Goal: Transaction & Acquisition: Purchase product/service

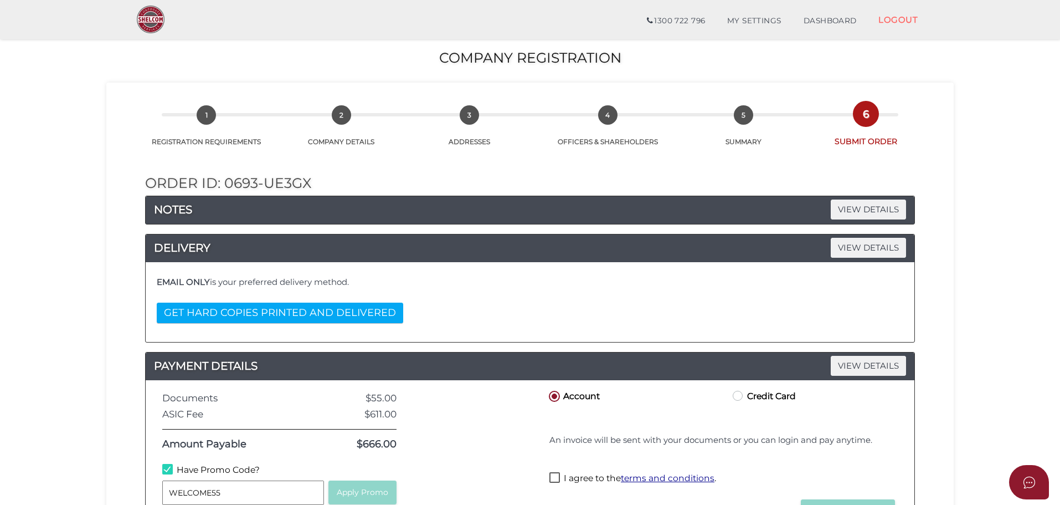
scroll to position [256, 0]
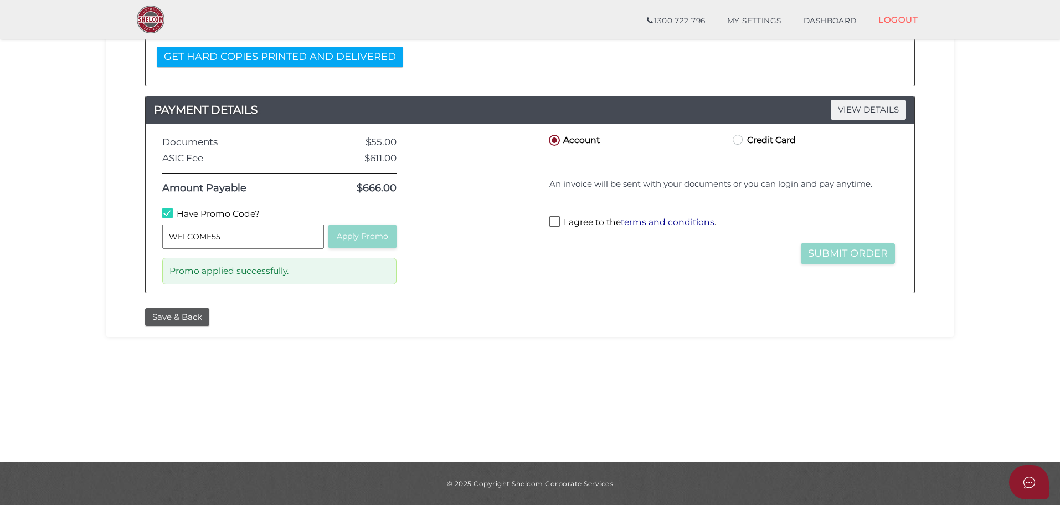
click at [609, 352] on section "Company Registration 96afb50a3dc157014e2f0341430c5bec 1 REGISTRATION REQUIREMEN…" at bounding box center [530, 117] width 1060 height 688
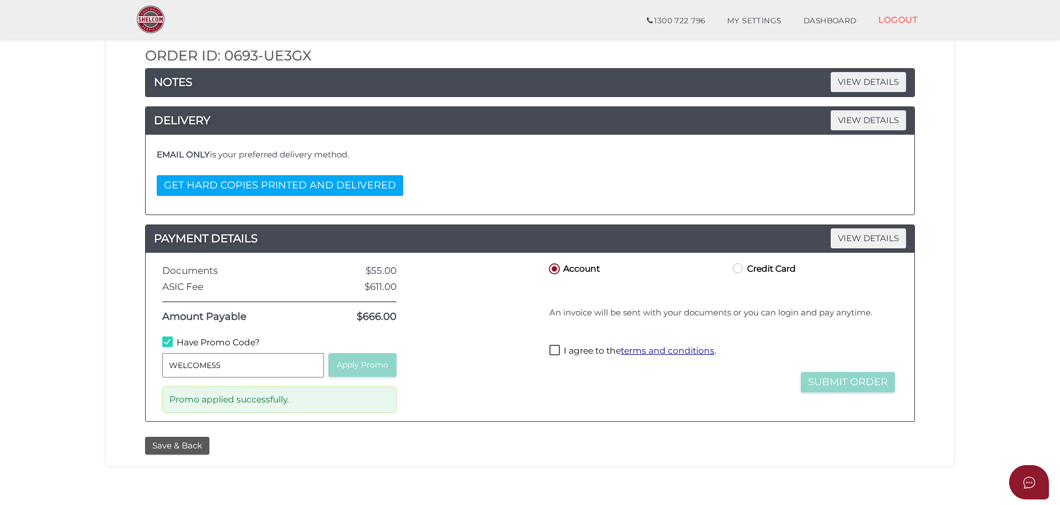
scroll to position [0, 0]
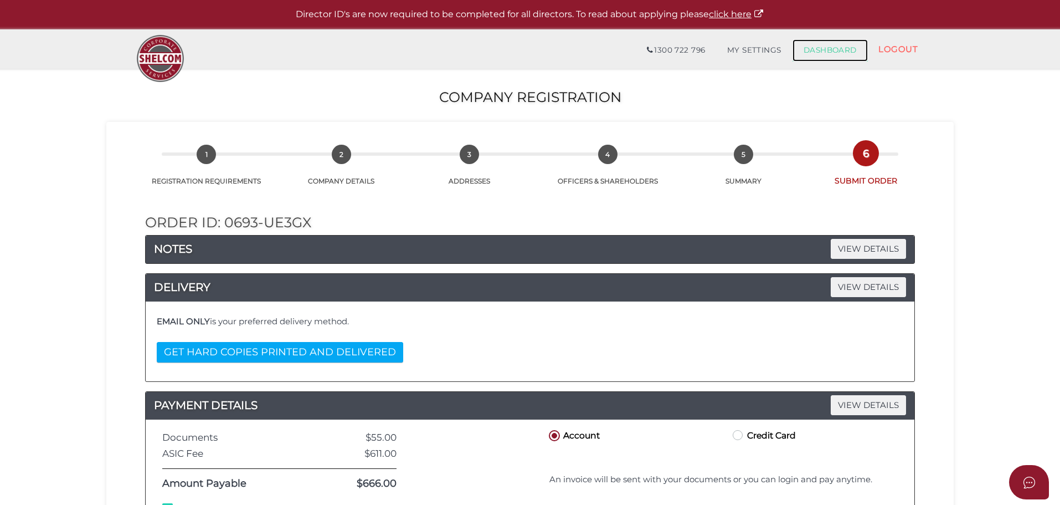
click at [825, 56] on link "DASHBOARD" at bounding box center [830, 50] width 75 height 22
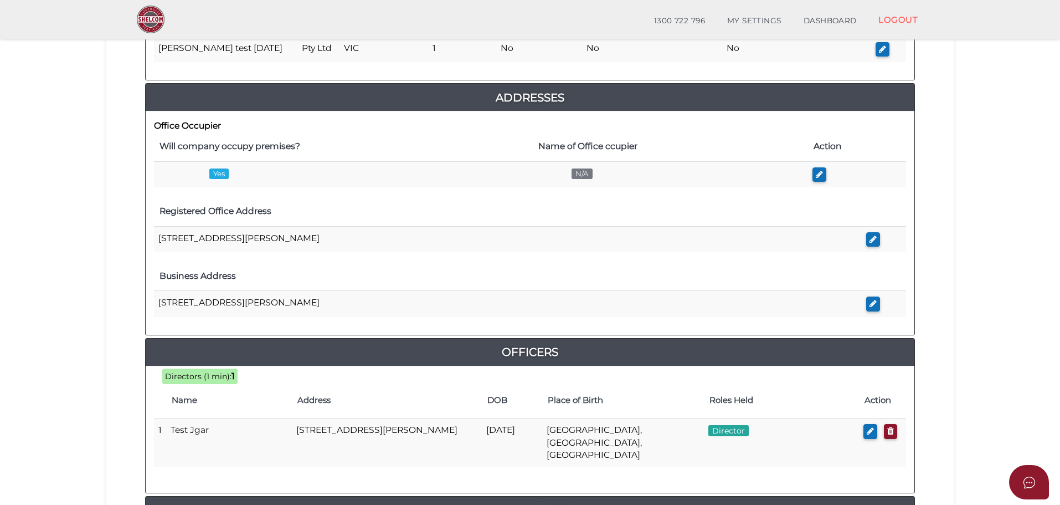
scroll to position [476, 0]
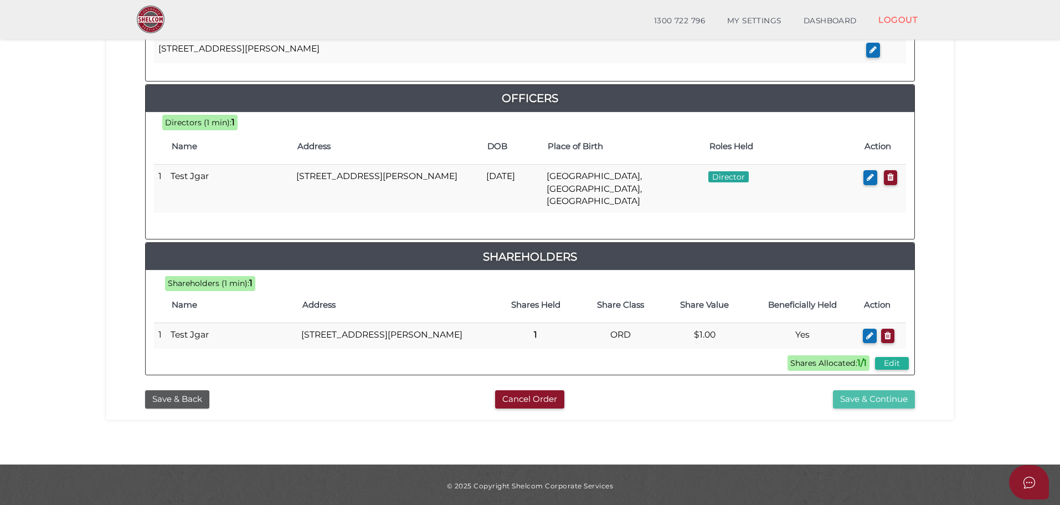
click at [868, 396] on button "Save & Continue" at bounding box center [874, 399] width 82 height 18
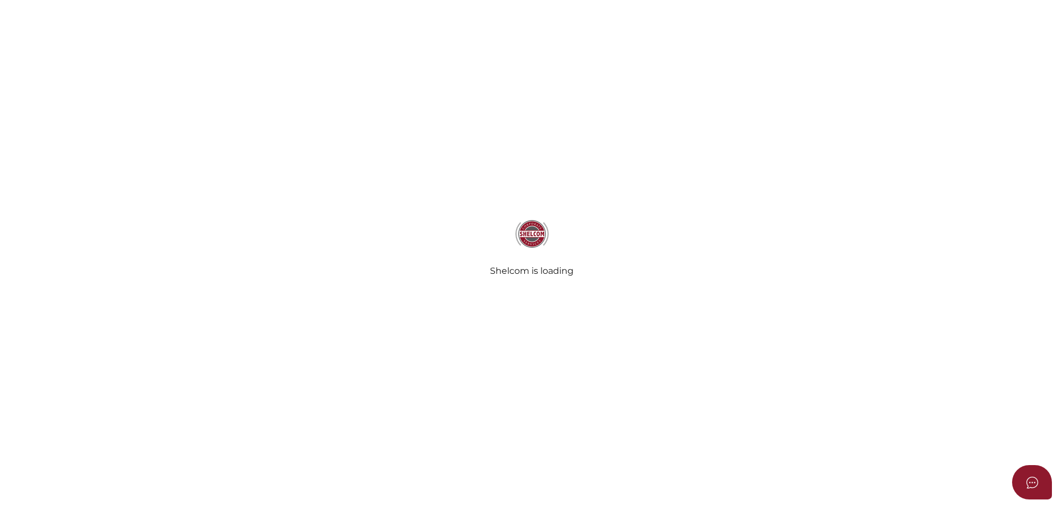
radio input "true"
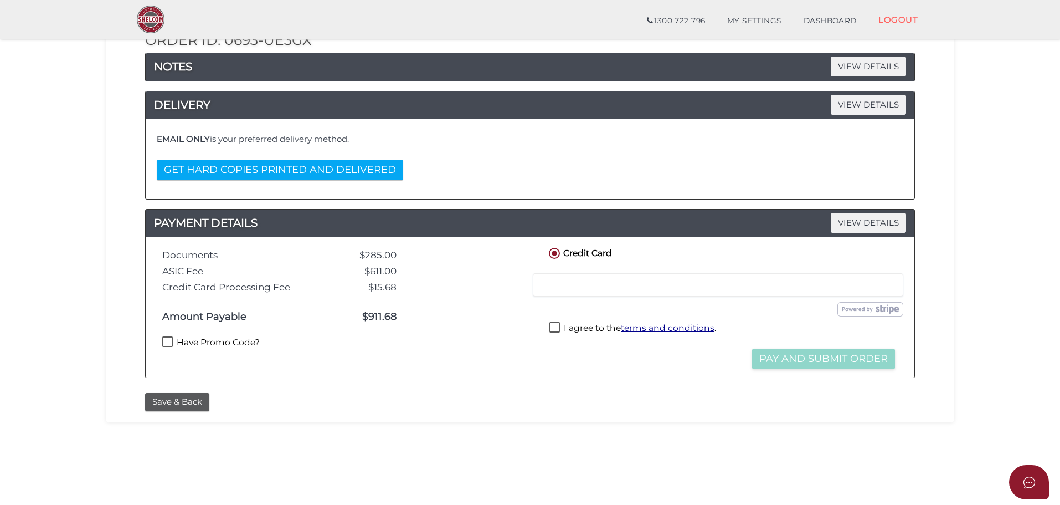
scroll to position [193, 0]
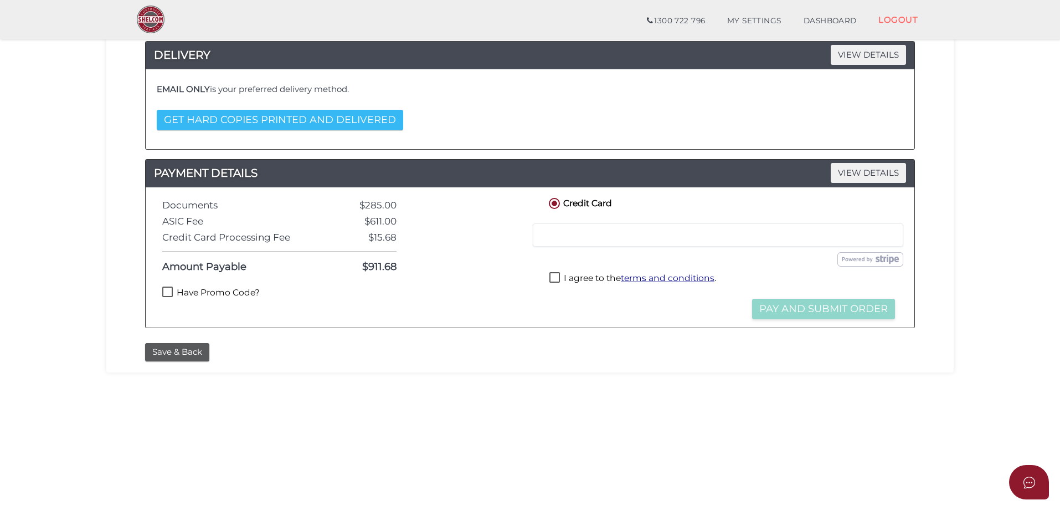
click at [306, 122] on button "GET HARD COPIES PRINTED AND DELIVERED" at bounding box center [280, 120] width 246 height 20
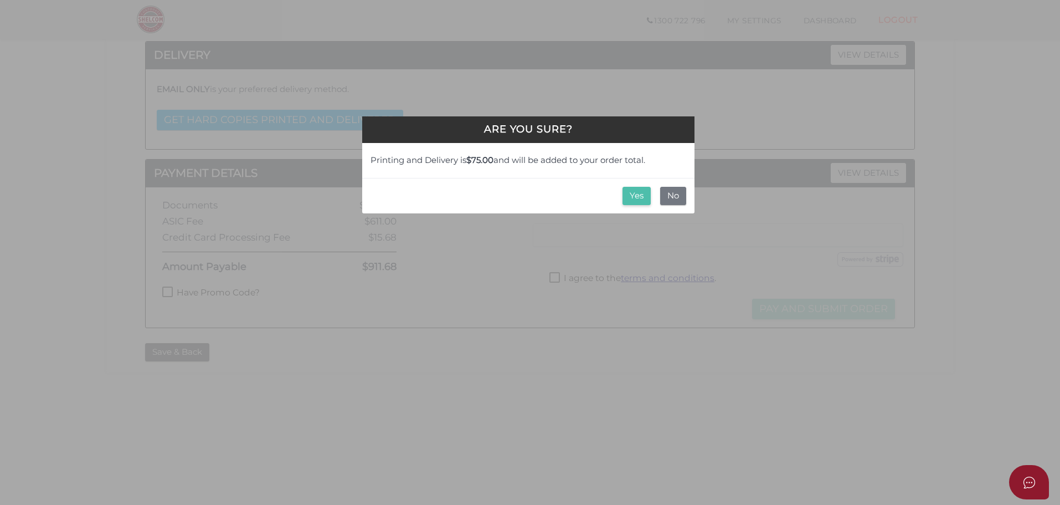
click at [637, 197] on button "Yes" at bounding box center [637, 196] width 28 height 18
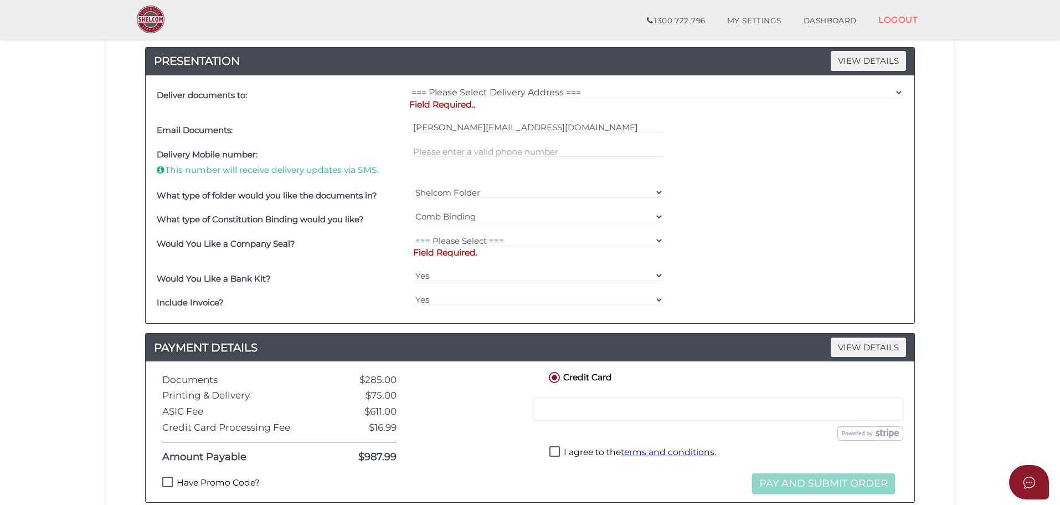
scroll to position [434, 0]
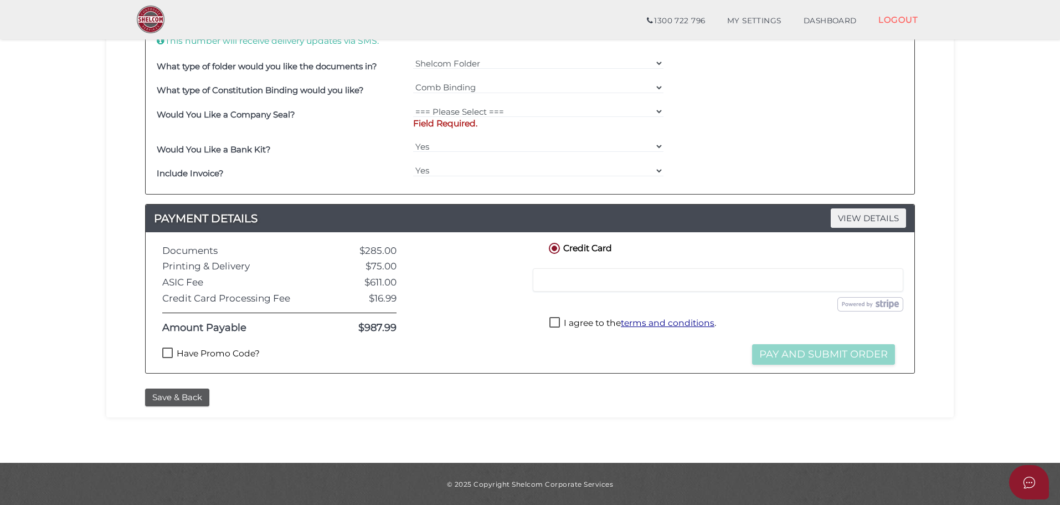
click at [206, 353] on label "Have Promo Code?" at bounding box center [210, 354] width 97 height 14
checkbox input "true"
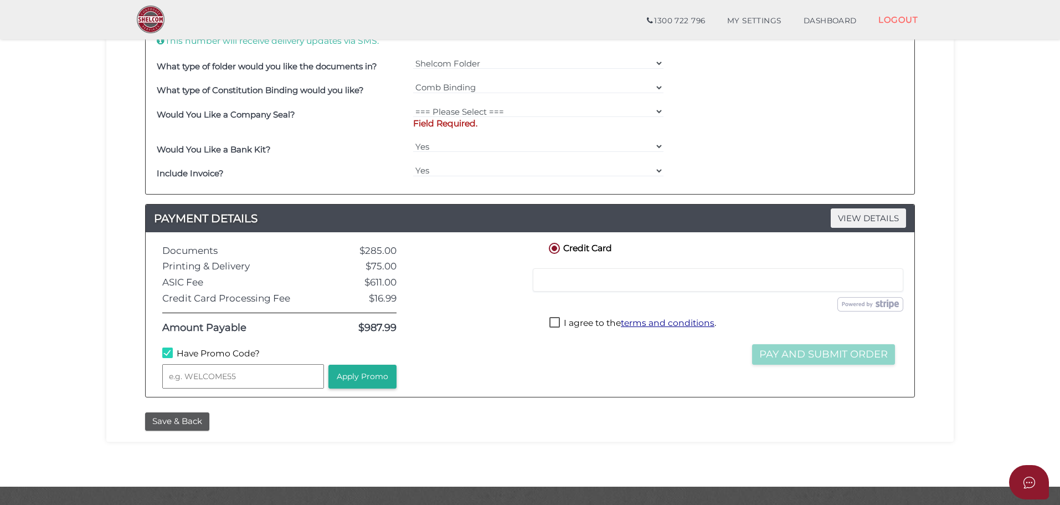
scroll to position [433, 0]
click at [242, 371] on input "text" at bounding box center [243, 376] width 162 height 24
type input "WELCOME55"
click at [359, 376] on button "Apply Promo" at bounding box center [362, 377] width 68 height 24
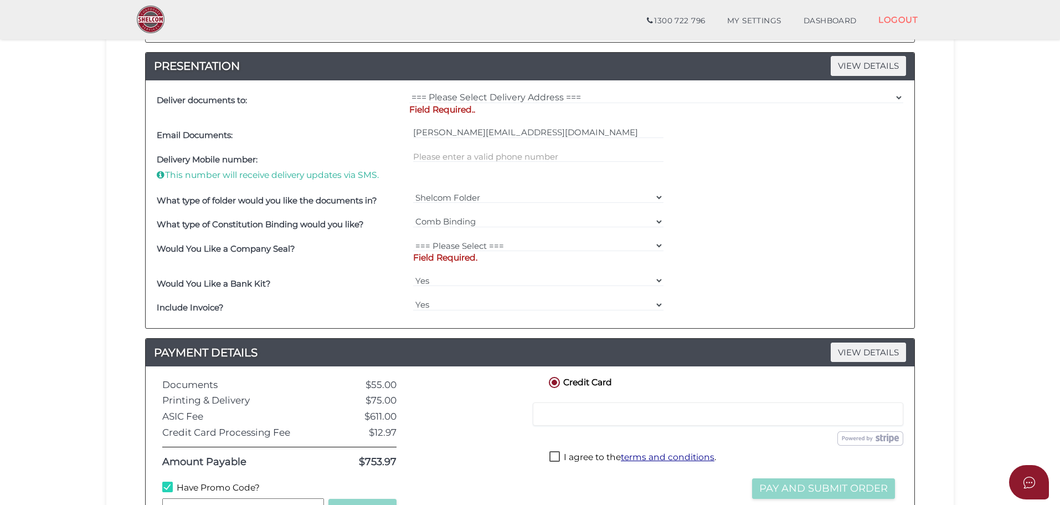
scroll to position [0, 0]
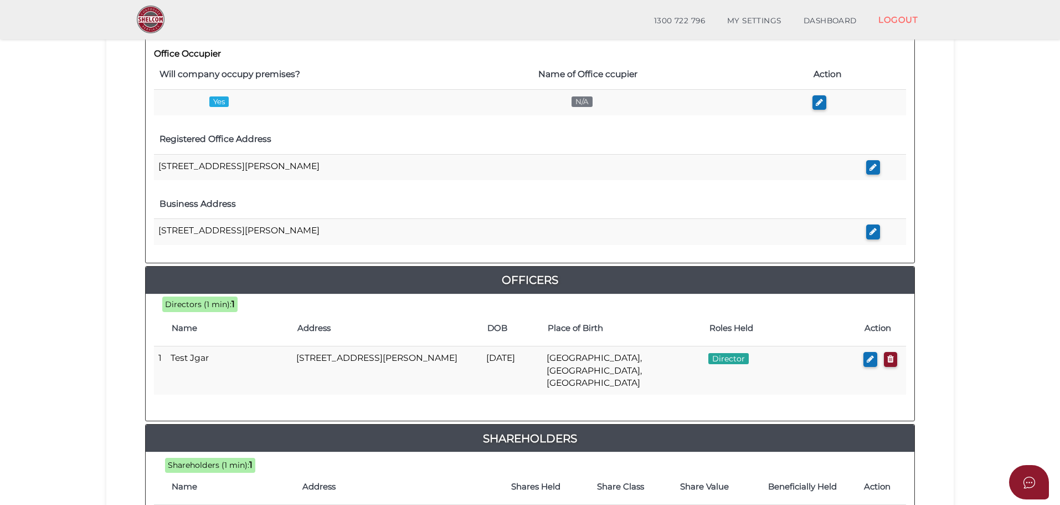
scroll to position [476, 0]
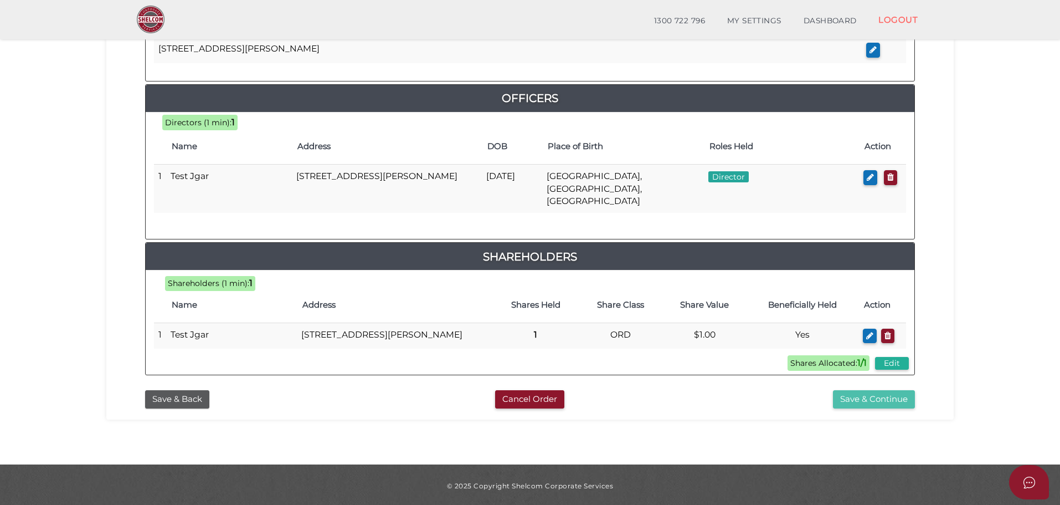
click at [880, 398] on button "Save & Continue" at bounding box center [874, 399] width 82 height 18
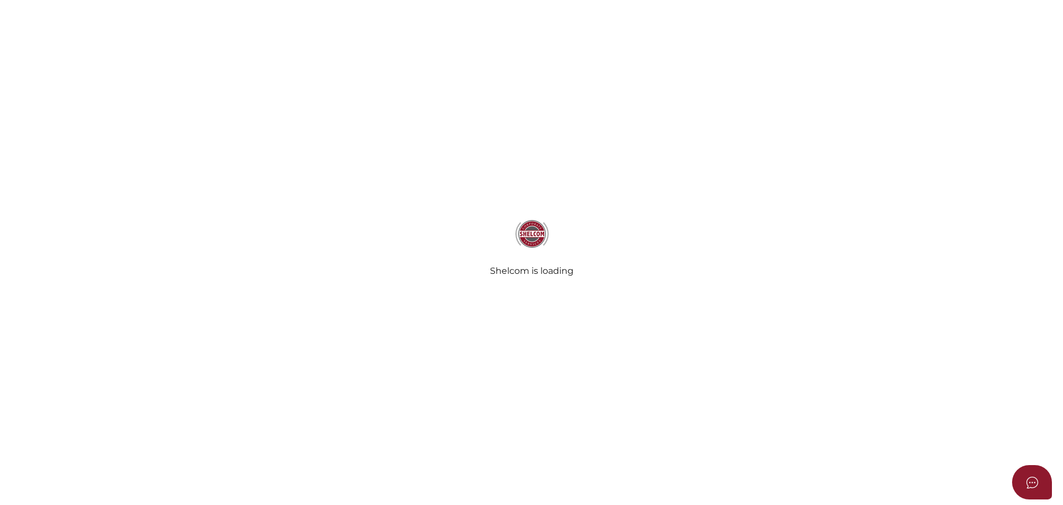
radio input "true"
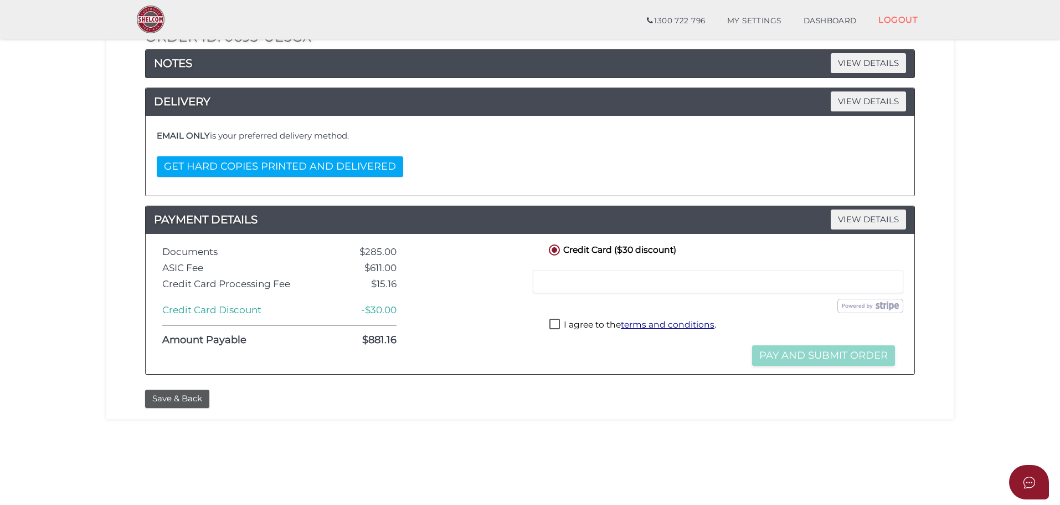
scroll to position [256, 0]
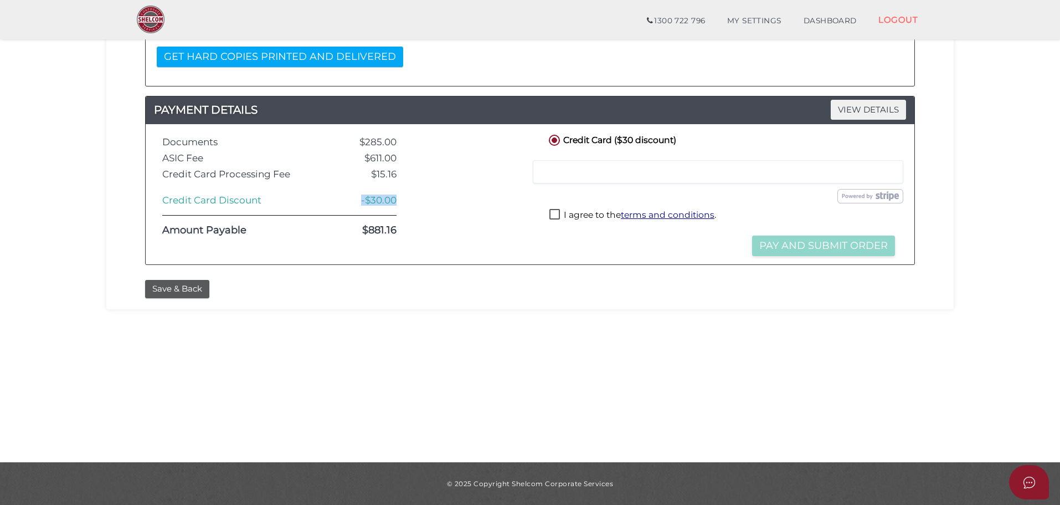
drag, startPoint x: 356, startPoint y: 203, endPoint x: 403, endPoint y: 199, distance: 47.8
click at [403, 199] on div "-$30.00" at bounding box center [360, 200] width 89 height 11
click at [437, 195] on div at bounding box center [471, 194] width 133 height 124
drag, startPoint x: 358, startPoint y: 232, endPoint x: 399, endPoint y: 232, distance: 41.0
click at [399, 232] on div "$881.16" at bounding box center [360, 230] width 89 height 11
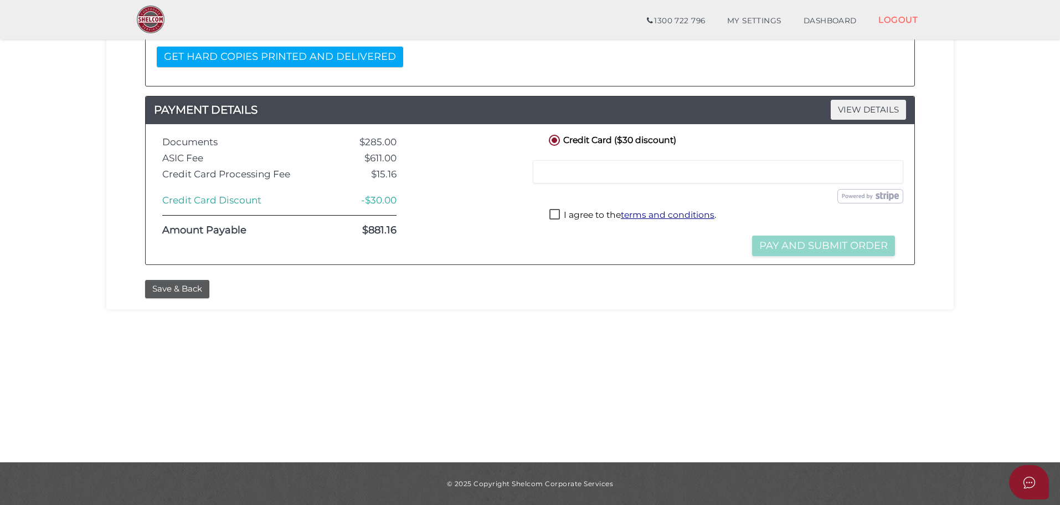
click at [443, 217] on div at bounding box center [471, 194] width 133 height 124
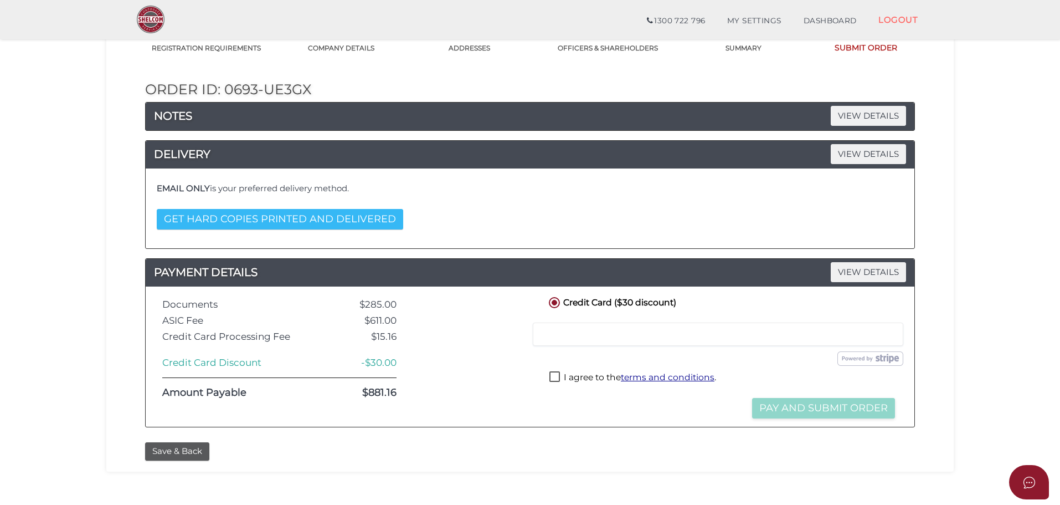
scroll to position [93, 0]
click at [373, 223] on button "GET HARD COPIES PRINTED AND DELIVERED" at bounding box center [280, 219] width 246 height 20
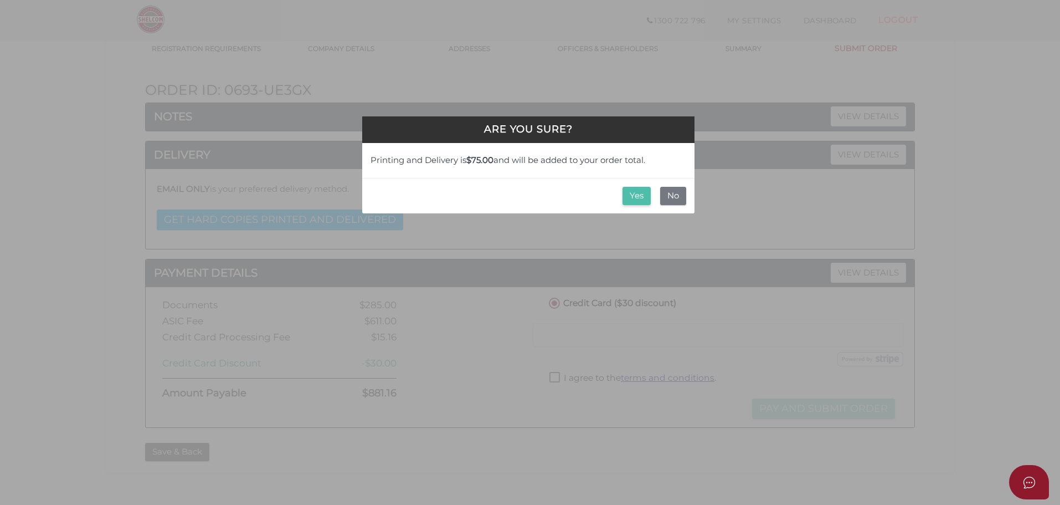
click at [631, 202] on button "Yes" at bounding box center [637, 196] width 28 height 18
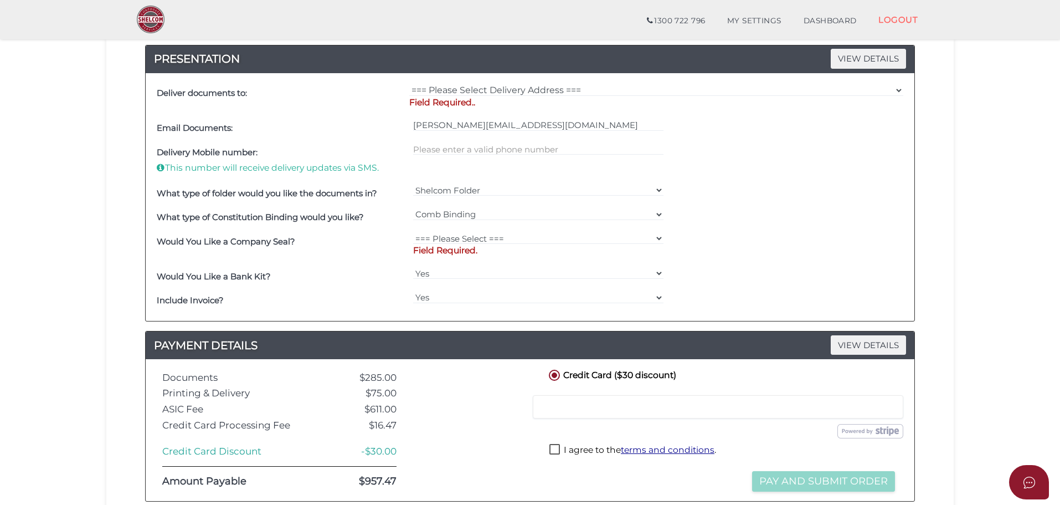
scroll to position [435, 0]
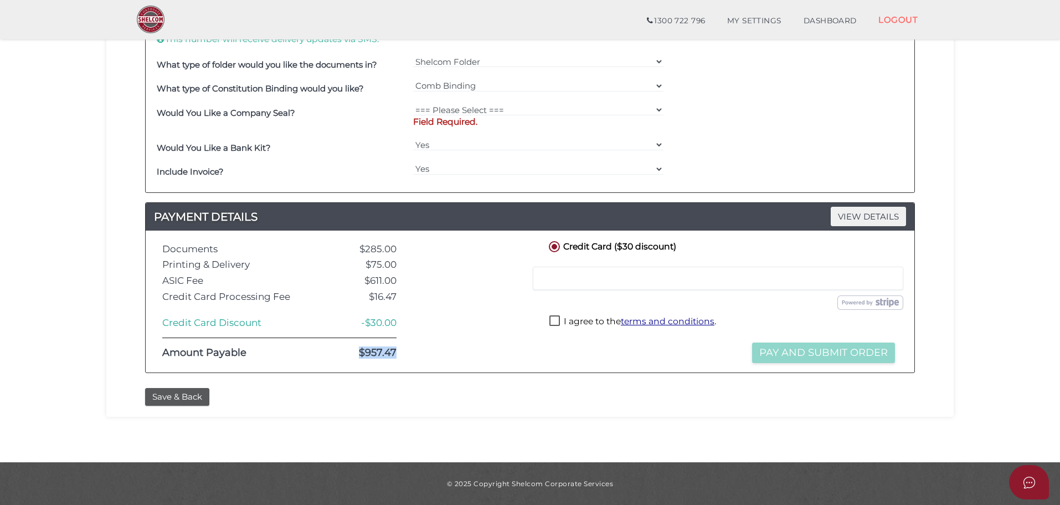
drag, startPoint x: 362, startPoint y: 350, endPoint x: 407, endPoint y: 349, distance: 44.9
click at [407, 349] on div "Documents $285.00 Printing & Delivery $75.00 ASIC Fee $611.00 Credit Card Proce…" at bounding box center [530, 301] width 752 height 125
click at [485, 336] on div at bounding box center [471, 301] width 133 height 125
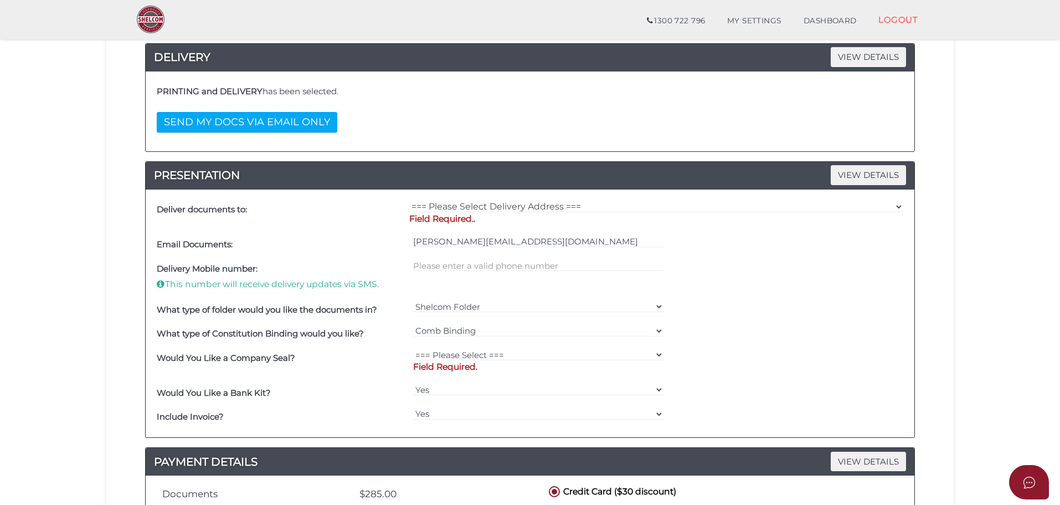
scroll to position [0, 0]
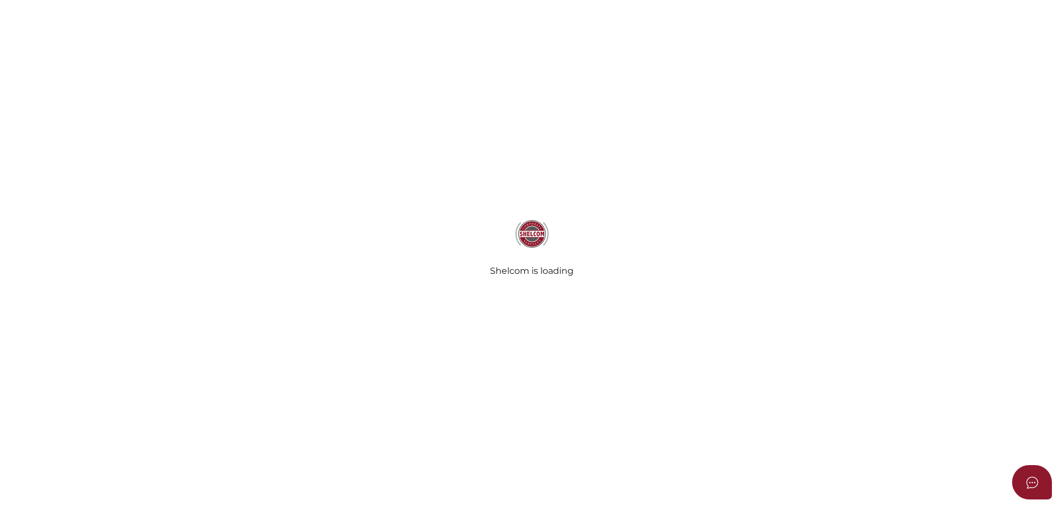
radio input "true"
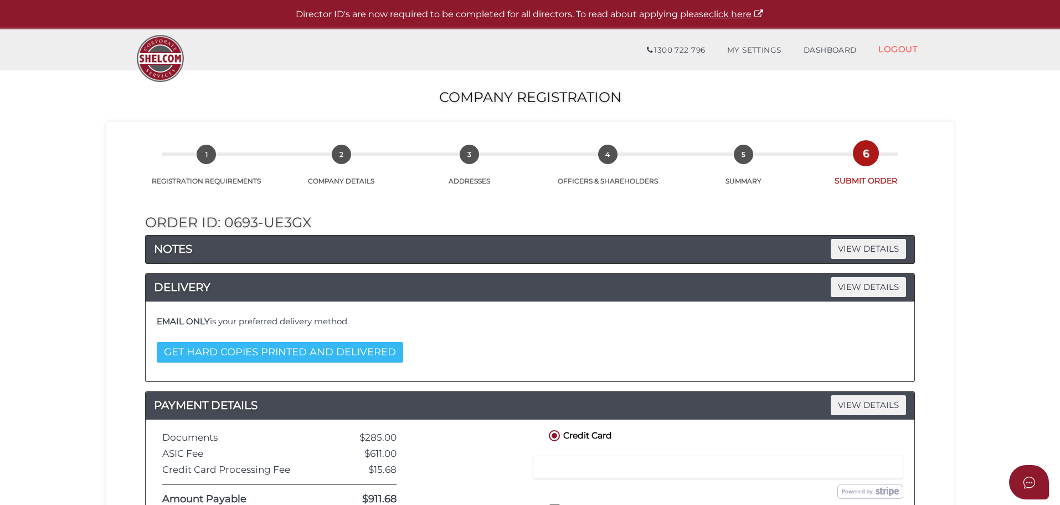
click at [296, 354] on button "GET HARD COPIES PRINTED AND DELIVERED" at bounding box center [280, 352] width 246 height 20
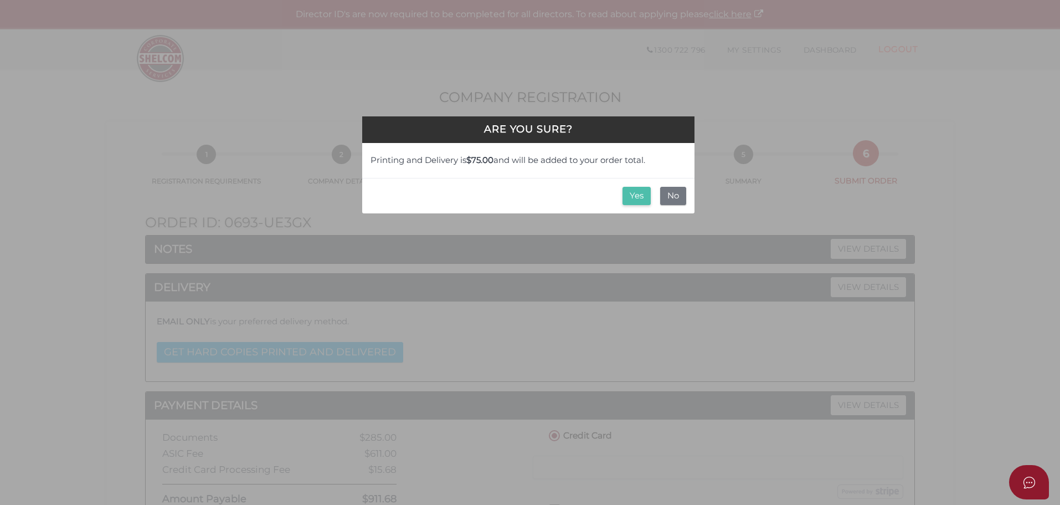
click at [626, 199] on button "Yes" at bounding box center [637, 196] width 28 height 18
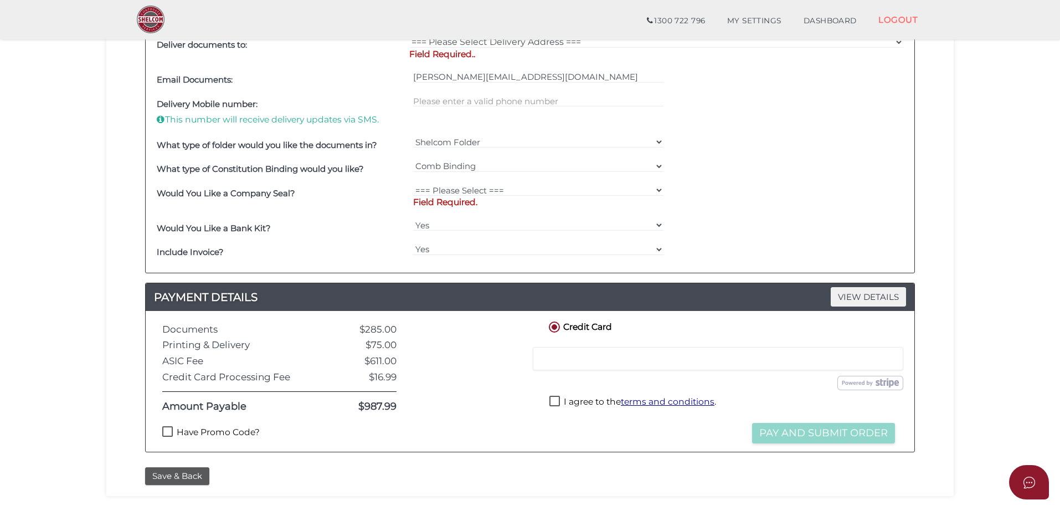
scroll to position [356, 0]
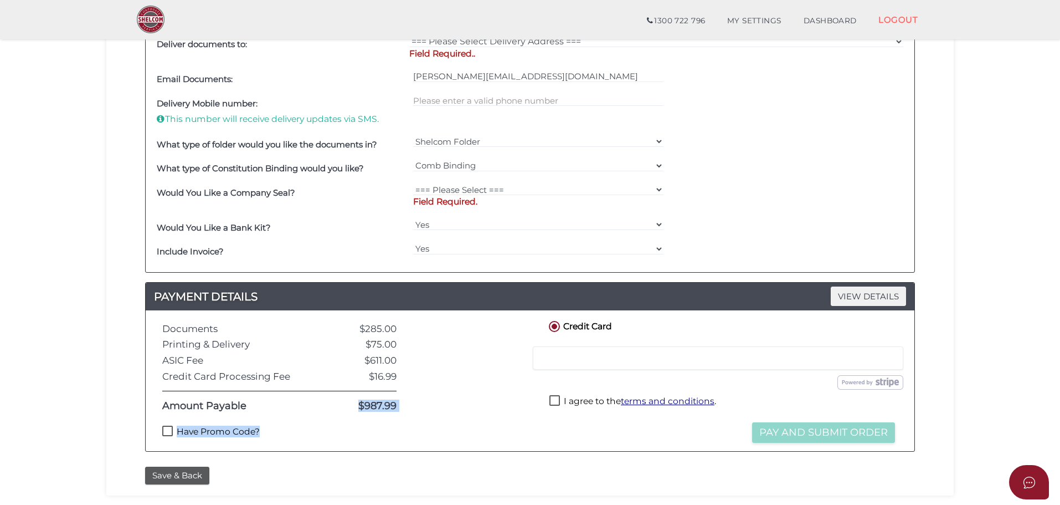
drag, startPoint x: 359, startPoint y: 403, endPoint x: 417, endPoint y: 405, distance: 57.6
click at [417, 405] on div "Documents $285.00 Printing & Delivery $75.00 ASIC Fee $611.00 Credit Card Proce…" at bounding box center [530, 380] width 752 height 124
click at [603, 324] on label "Credit Card" at bounding box center [579, 325] width 65 height 14
click at [618, 325] on div "Credit Card" at bounding box center [638, 326] width 200 height 17
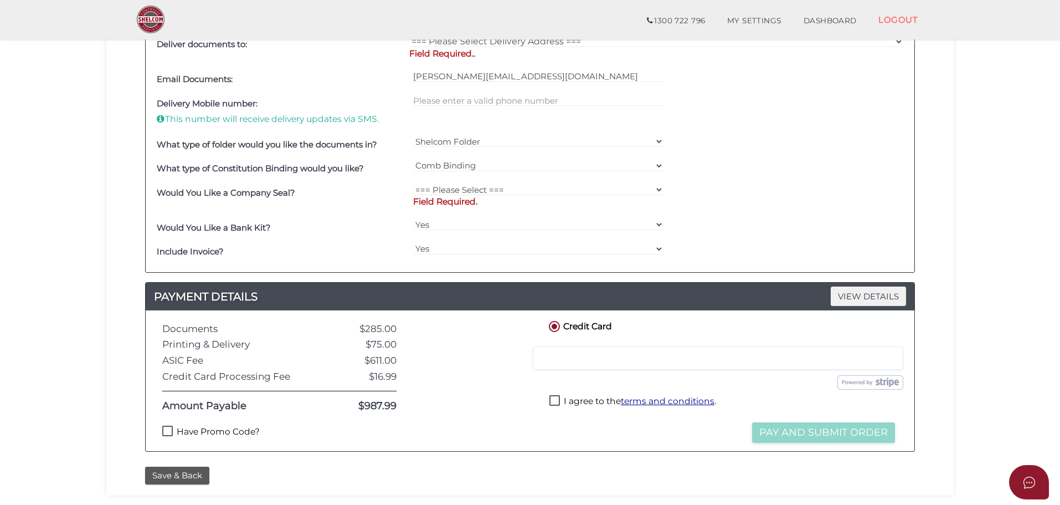
click at [207, 428] on label "Have Promo Code?" at bounding box center [210, 432] width 97 height 14
checkbox input "true"
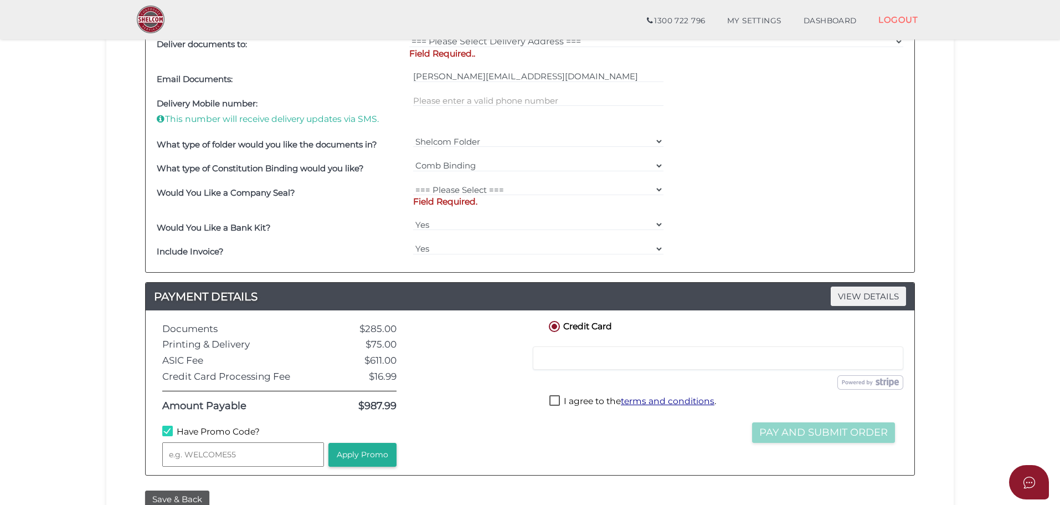
click at [222, 450] on input "text" at bounding box center [243, 454] width 162 height 24
type input "WELCOME55"
click at [362, 464] on button "Apply Promo" at bounding box center [362, 455] width 68 height 24
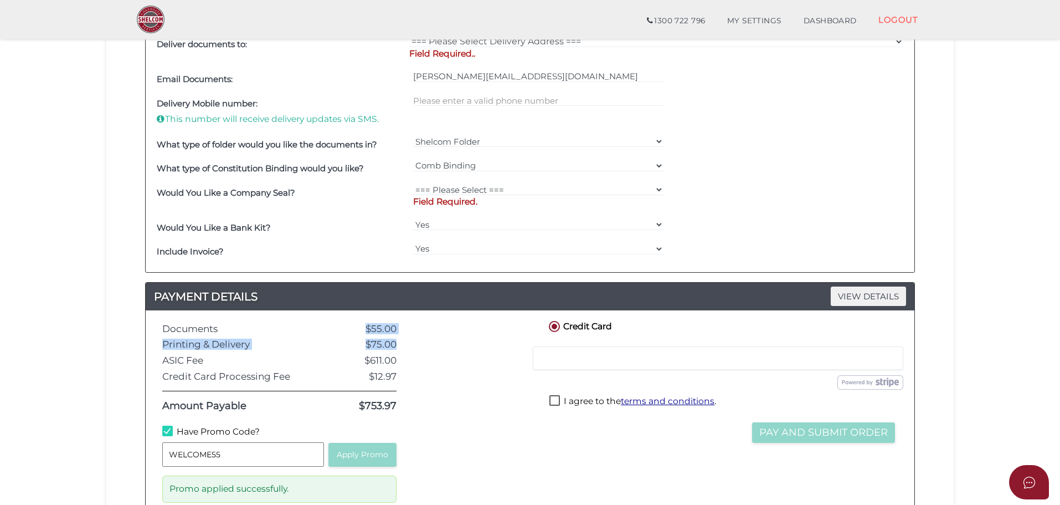
drag, startPoint x: 352, startPoint y: 324, endPoint x: 403, endPoint y: 335, distance: 52.1
click at [403, 335] on div "Documents $55.00 Printing & Delivery $75.00 ASIC Fee $611.00 Credit Card Proces…" at bounding box center [279, 409] width 251 height 183
click at [424, 333] on div at bounding box center [471, 409] width 133 height 183
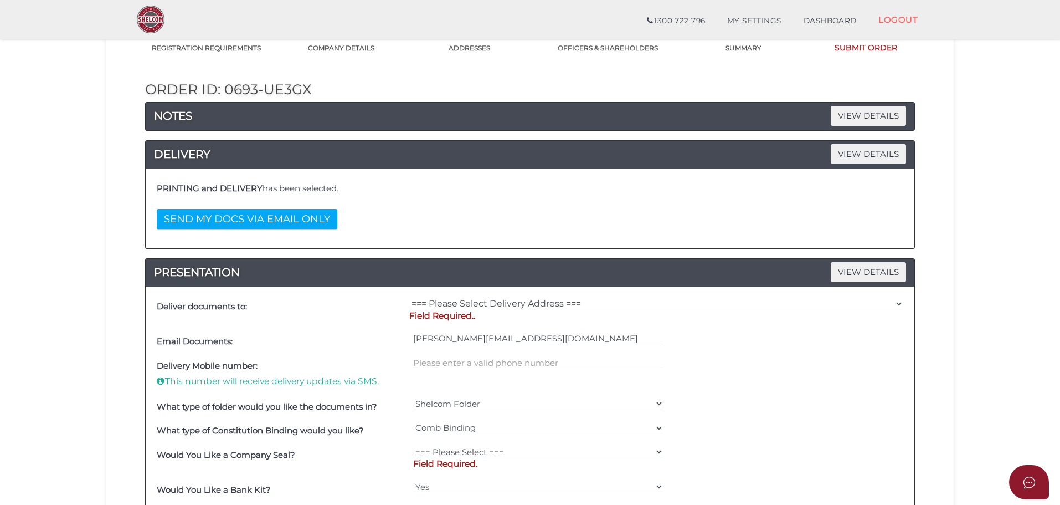
scroll to position [92, 0]
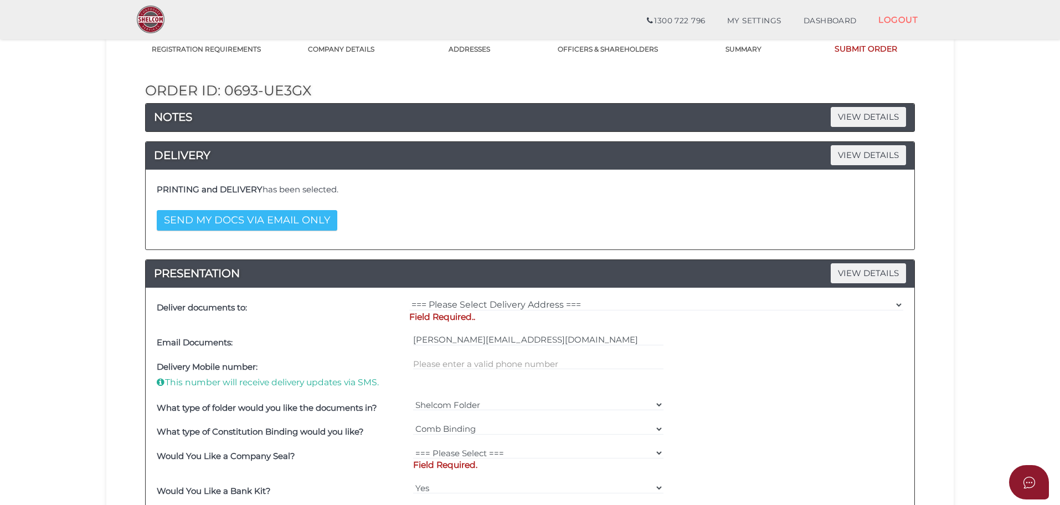
click at [311, 220] on button "SEND MY DOCS VIA EMAIL ONLY" at bounding box center [247, 220] width 181 height 20
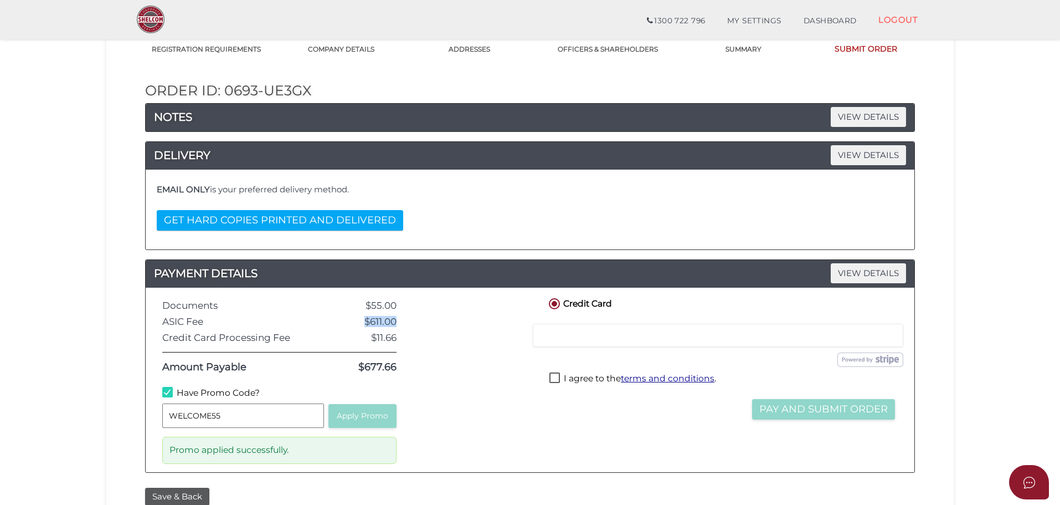
drag, startPoint x: 364, startPoint y: 321, endPoint x: 397, endPoint y: 324, distance: 32.8
click at [397, 324] on div "$611.00" at bounding box center [360, 321] width 89 height 11
drag, startPoint x: 357, startPoint y: 368, endPoint x: 391, endPoint y: 364, distance: 34.1
click at [391, 364] on div "$677.66" at bounding box center [360, 367] width 89 height 11
click at [350, 218] on button "GET HARD COPIES PRINTED AND DELIVERED" at bounding box center [280, 220] width 246 height 20
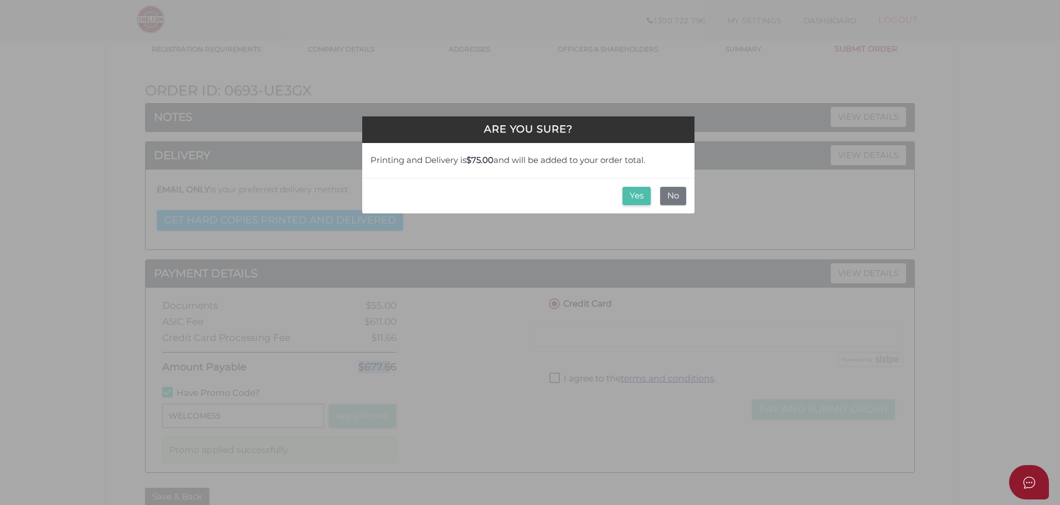
click at [638, 200] on button "Yes" at bounding box center [637, 196] width 28 height 18
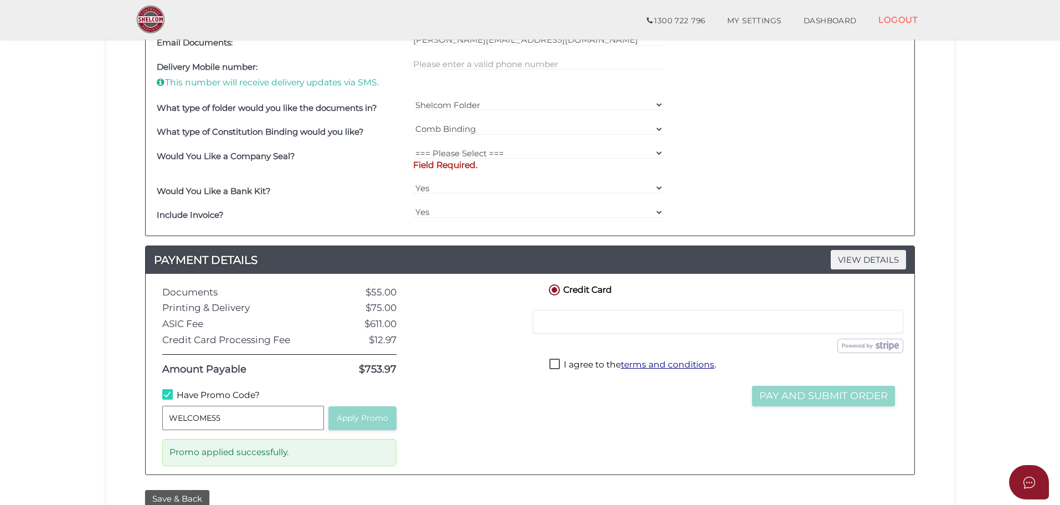
scroll to position [393, 0]
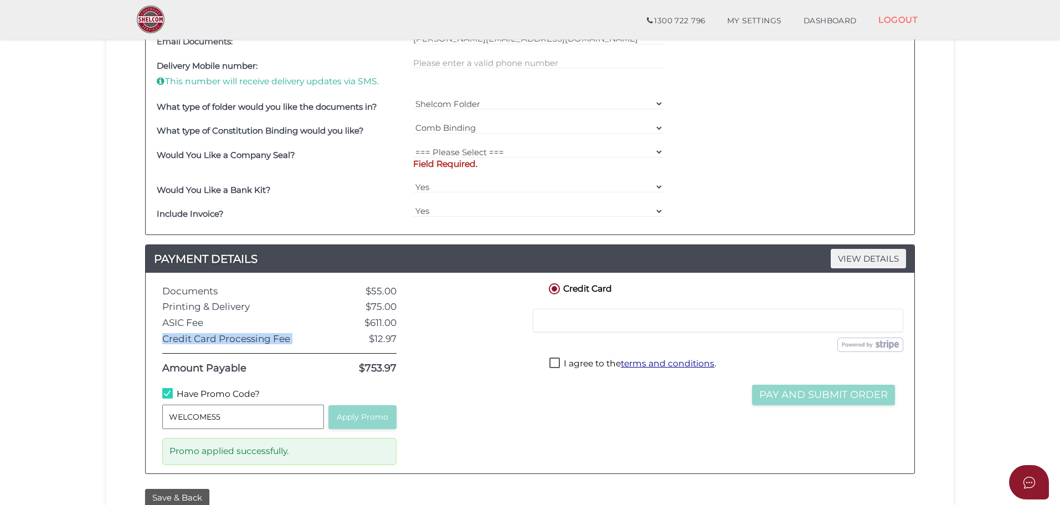
drag, startPoint x: 358, startPoint y: 342, endPoint x: 396, endPoint y: 344, distance: 38.3
click at [396, 344] on h4 "Documents $55.00 Printing & Delivery $75.00 ASIC Fee $611.00 Credit Card Proces…" at bounding box center [279, 330] width 234 height 89
click at [437, 334] on div at bounding box center [471, 372] width 133 height 183
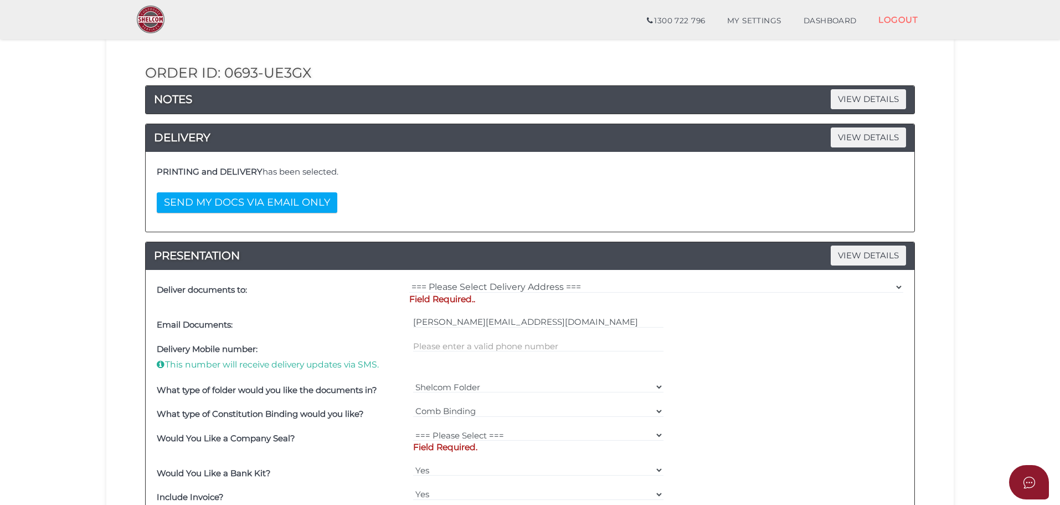
scroll to position [109, 0]
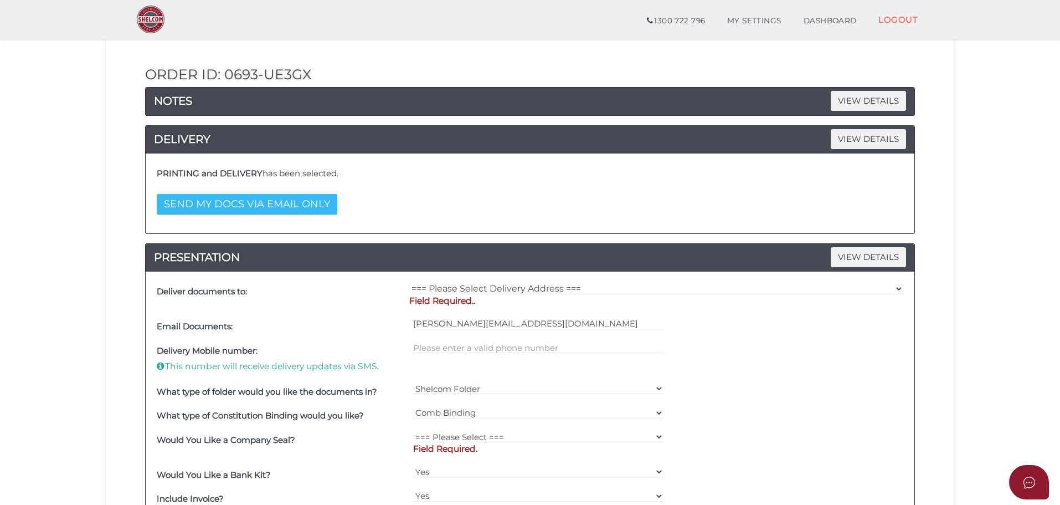
click at [309, 201] on button "SEND MY DOCS VIA EMAIL ONLY" at bounding box center [247, 204] width 181 height 20
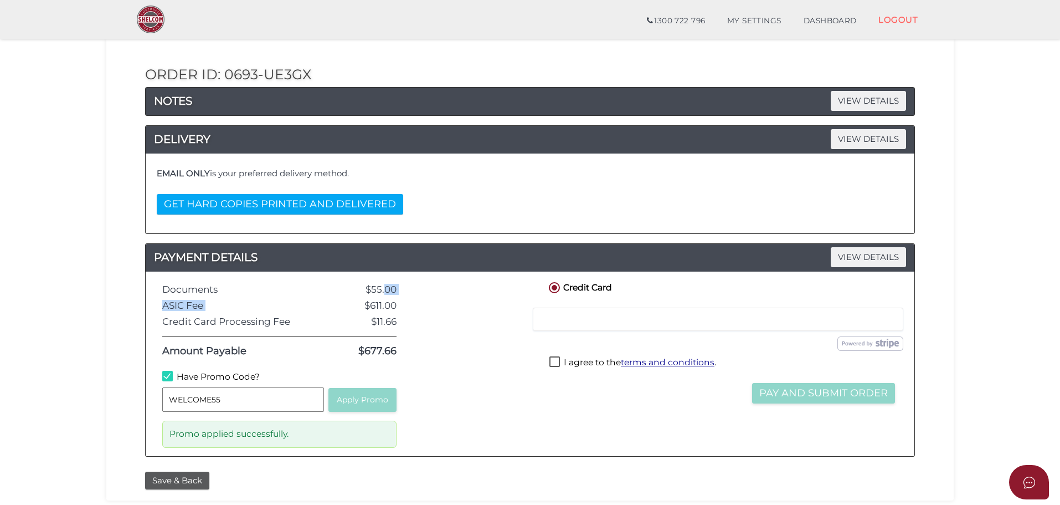
drag, startPoint x: 360, startPoint y: 296, endPoint x: 372, endPoint y: 290, distance: 13.4
click at [383, 290] on h4 "Documents $55.00 ASIC Fee $611.00 Credit Card Processing Fee $11.66 Amount Paya…" at bounding box center [279, 320] width 234 height 73
click at [372, 290] on div "$55.00" at bounding box center [360, 289] width 89 height 11
click at [229, 402] on input "WELCOME55" at bounding box center [243, 399] width 162 height 24
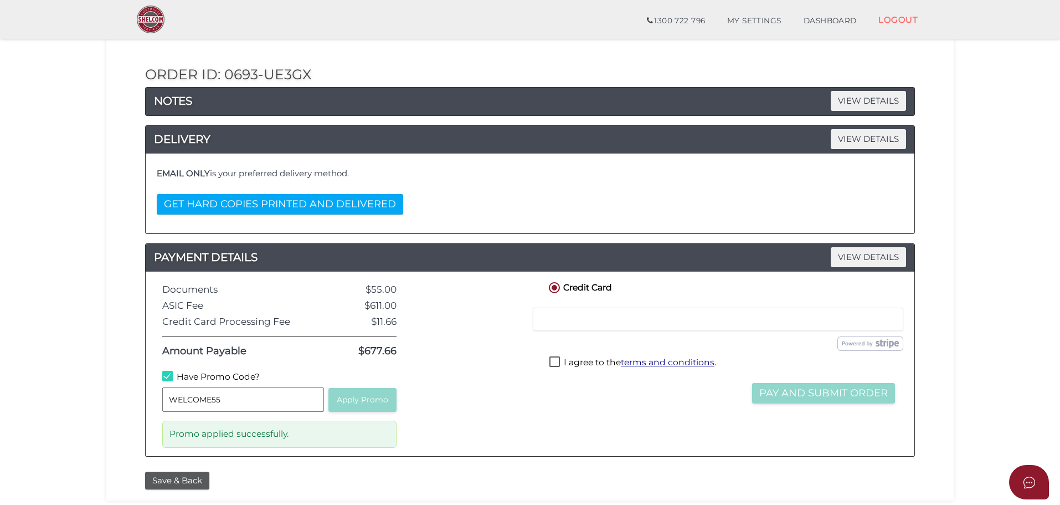
click at [457, 372] on div at bounding box center [471, 364] width 133 height 168
click at [233, 399] on input "WELCOME55" at bounding box center [243, 399] width 162 height 24
click at [478, 370] on div at bounding box center [471, 364] width 133 height 168
drag, startPoint x: 366, startPoint y: 286, endPoint x: 396, endPoint y: 288, distance: 30.5
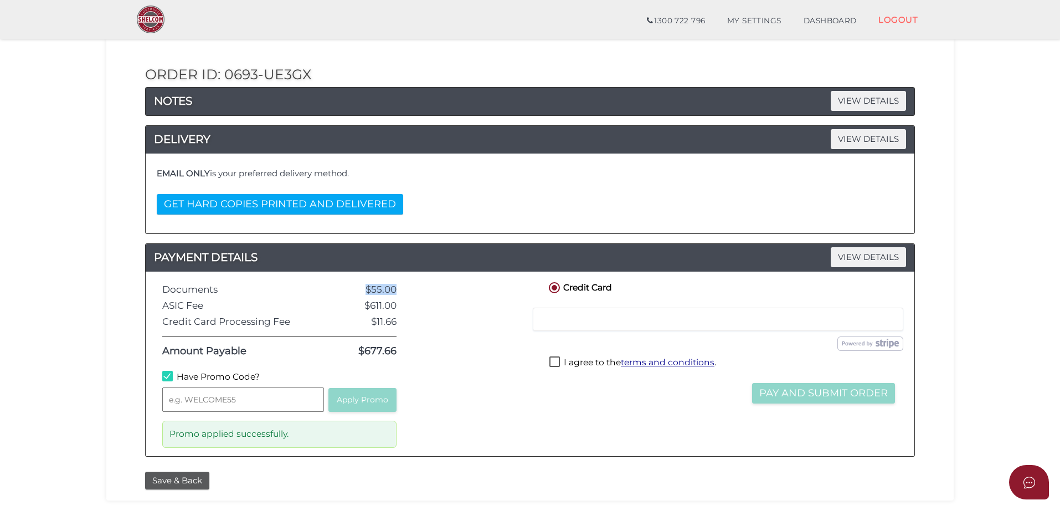
click at [396, 288] on div "$55.00" at bounding box center [360, 289] width 89 height 11
click at [439, 334] on div at bounding box center [471, 364] width 133 height 168
click at [193, 403] on input "text" at bounding box center [243, 399] width 162 height 24
click at [62, 351] on section "Company Registration 0d42a7fe82a3e97b19c6d6fadba95d0b 1 REGISTRATION REQUIREMEN…" at bounding box center [530, 264] width 1060 height 688
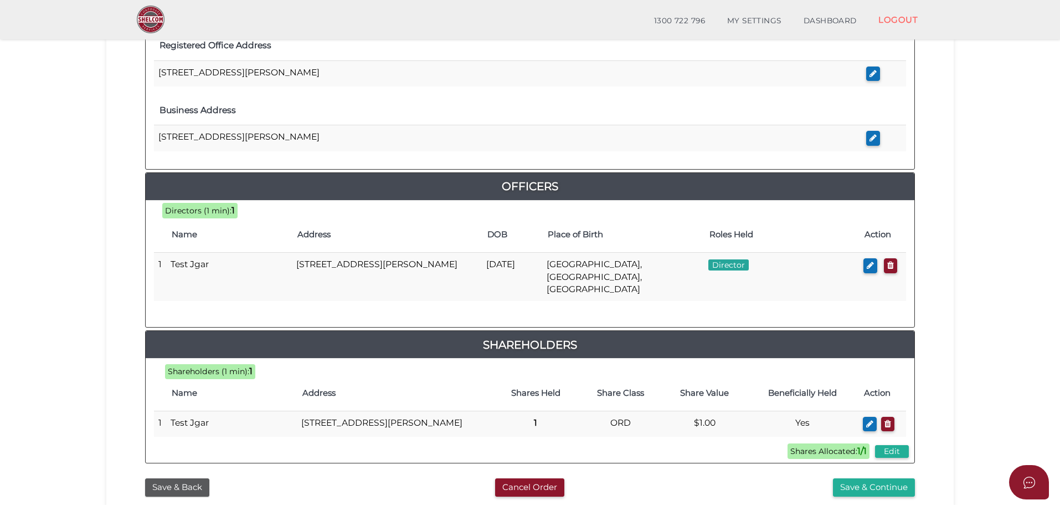
scroll to position [476, 0]
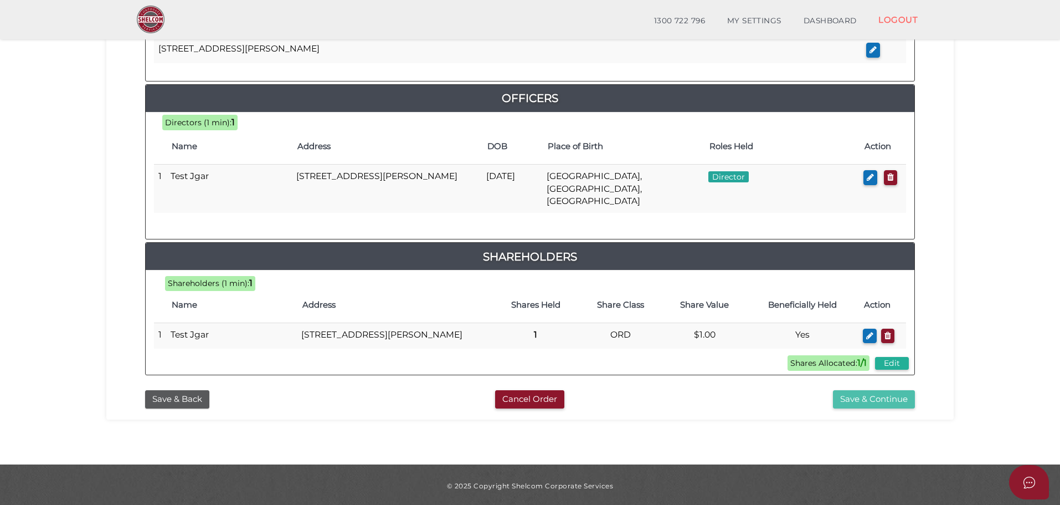
click at [886, 401] on button "Save & Continue" at bounding box center [874, 399] width 82 height 18
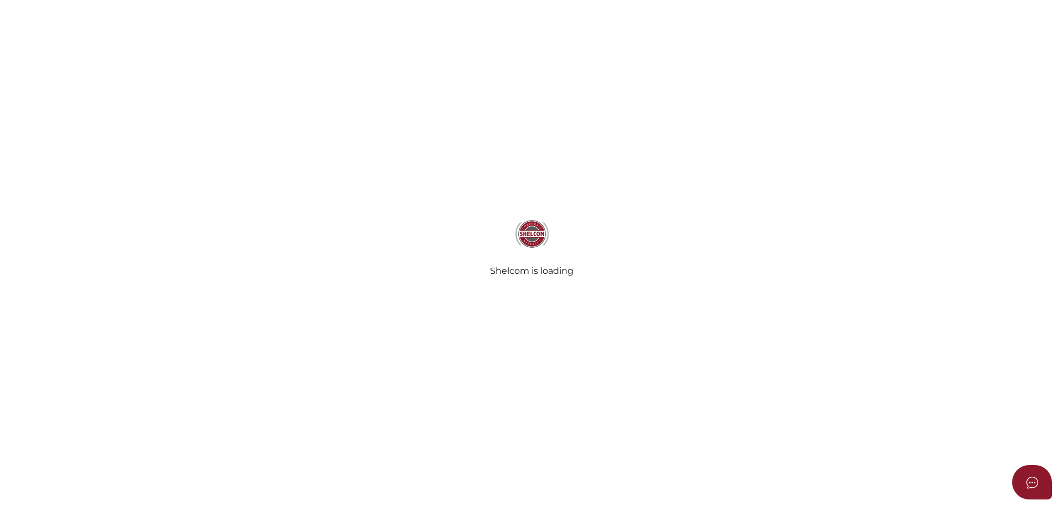
radio input "true"
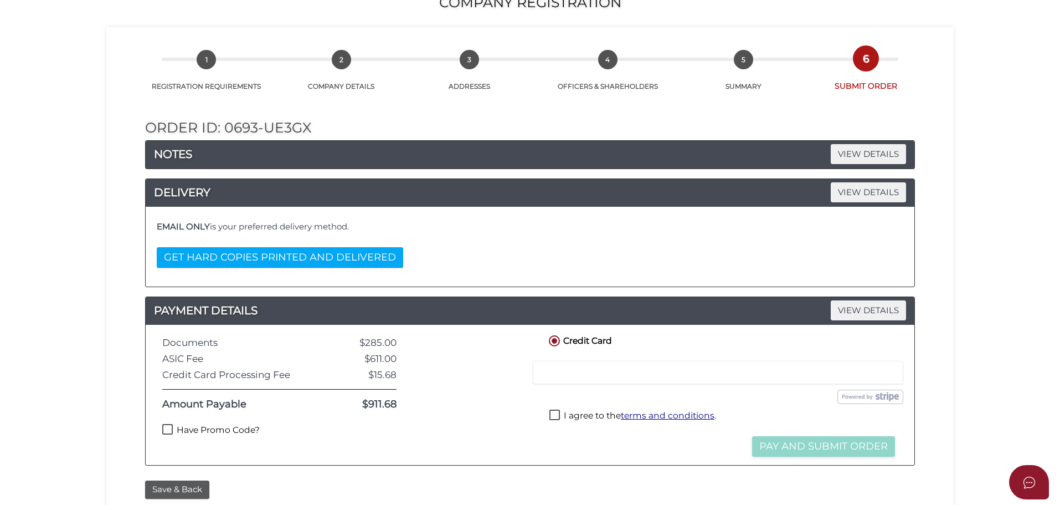
scroll to position [256, 0]
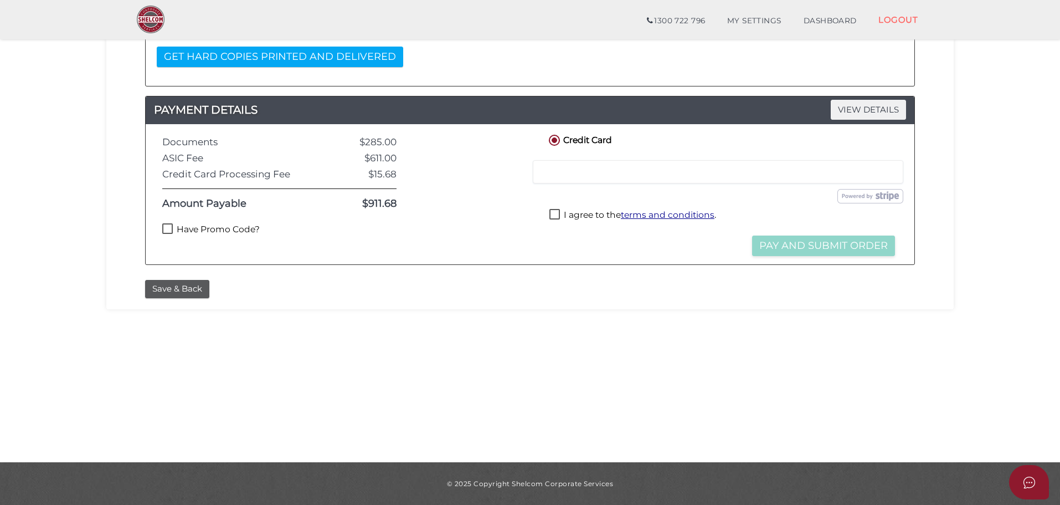
click at [214, 226] on label "Have Promo Code?" at bounding box center [210, 230] width 97 height 14
click at [246, 254] on input "text" at bounding box center [243, 252] width 162 height 24
click at [487, 225] on div at bounding box center [471, 198] width 133 height 132
click at [264, 242] on input "text" at bounding box center [243, 252] width 162 height 24
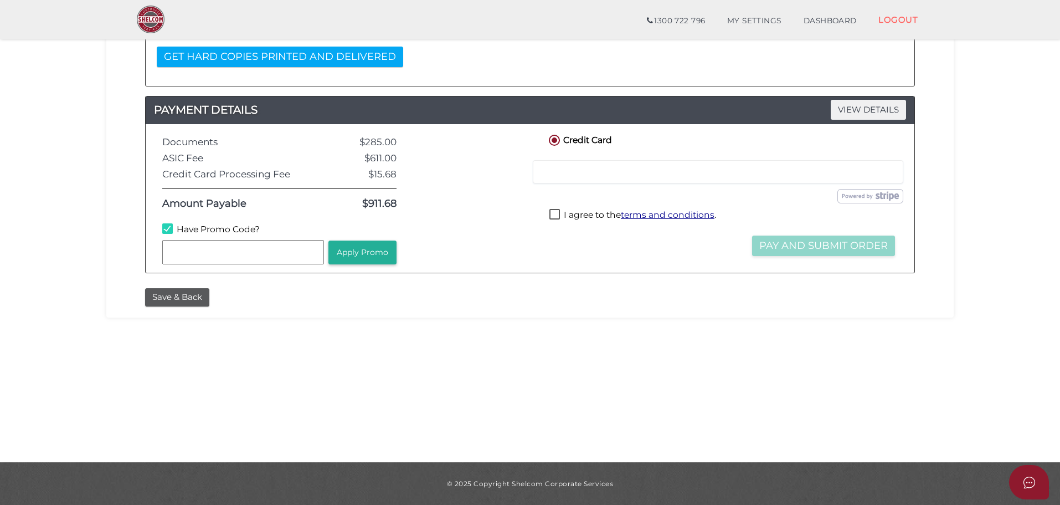
click at [443, 229] on div at bounding box center [471, 198] width 133 height 132
click at [232, 263] on input "text" at bounding box center [243, 252] width 162 height 24
click at [440, 233] on div at bounding box center [471, 198] width 133 height 132
click at [275, 254] on input "text" at bounding box center [243, 252] width 162 height 24
click at [461, 233] on div at bounding box center [471, 198] width 133 height 132
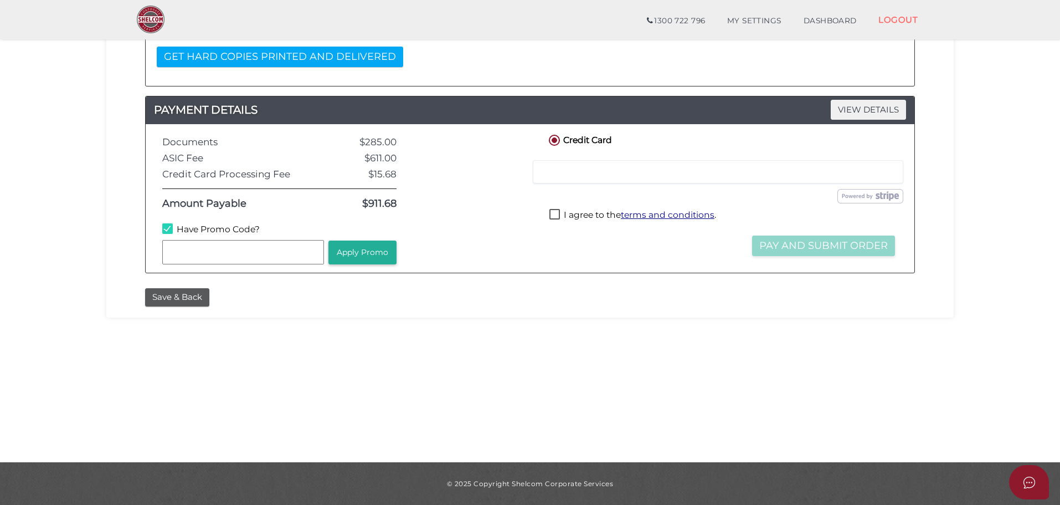
click at [284, 259] on input "text" at bounding box center [243, 252] width 162 height 24
click at [533, 237] on div at bounding box center [471, 198] width 133 height 132
click at [199, 230] on label "Have Promo Code?" at bounding box center [210, 230] width 97 height 14
click at [220, 228] on label "Have Promo Code?" at bounding box center [210, 230] width 97 height 14
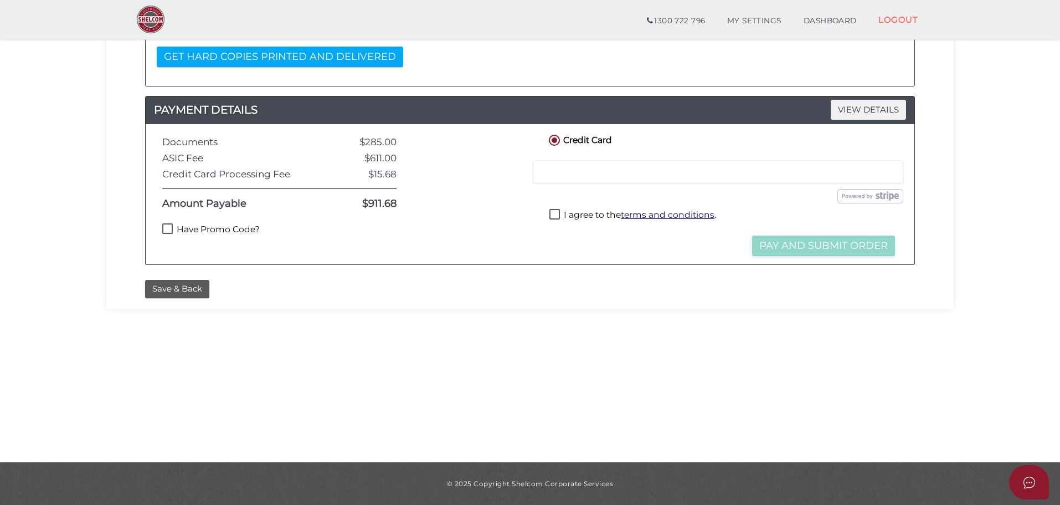
checkbox input "true"
click at [219, 247] on input "text" at bounding box center [243, 252] width 162 height 24
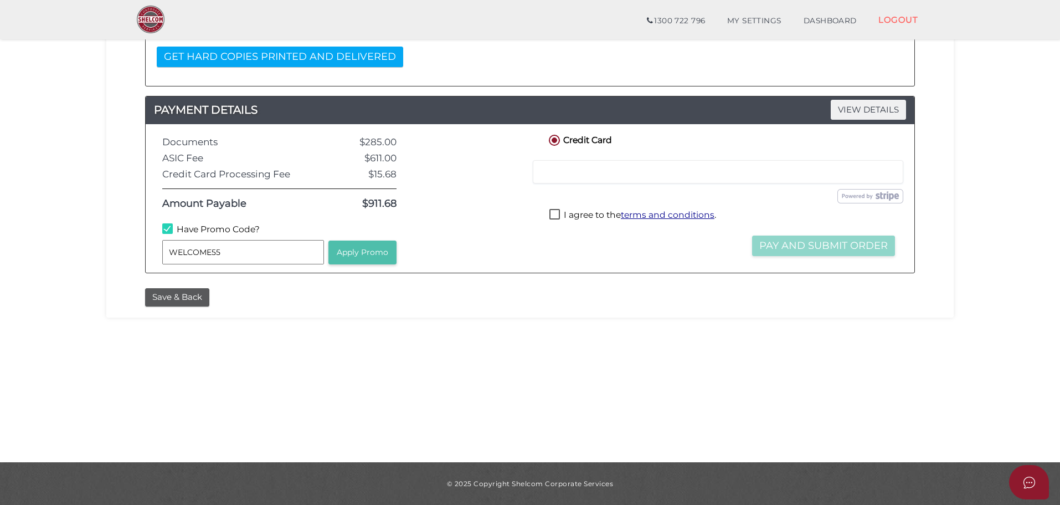
click at [373, 259] on button "Apply Promo" at bounding box center [362, 252] width 68 height 24
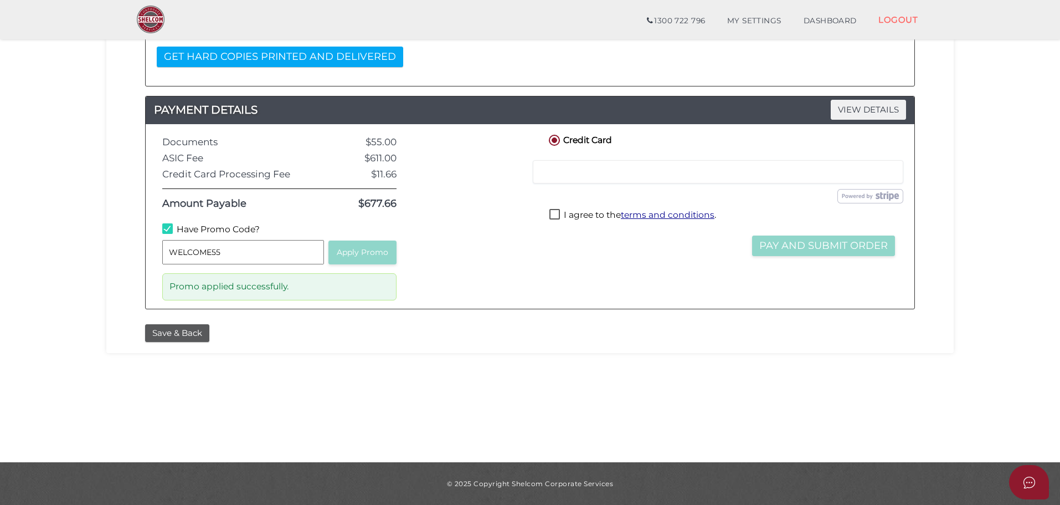
click at [230, 258] on input "WELCOME55" at bounding box center [243, 252] width 162 height 24
type input "WELCOME554"
click at [221, 258] on input "WELCOME554" at bounding box center [243, 252] width 162 height 24
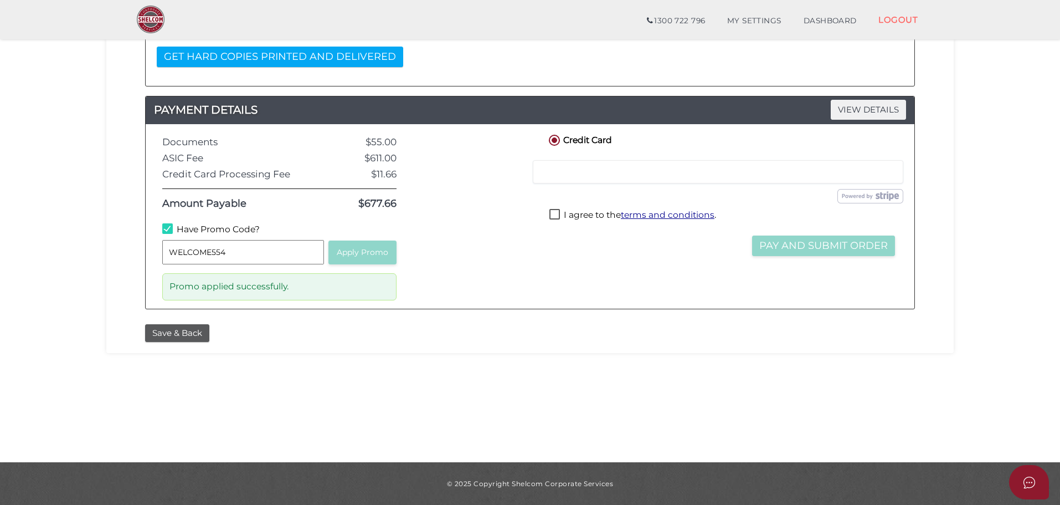
click at [132, 310] on div "Order ID: 0693-Ue3GX NOTES VIEW DETAILS Note DELIVERY VIEW DETAILS EMAIL ONLY i…" at bounding box center [530, 105] width 831 height 428
click at [186, 222] on div "Documents $55.00 ASIC Fee $611.00 Credit Card Processing Fee $11.66 Amount Paya…" at bounding box center [279, 216] width 251 height 168
click at [187, 229] on label "Have Promo Code?" at bounding box center [210, 230] width 97 height 14
click at [169, 229] on label "Have Promo Code?" at bounding box center [210, 230] width 97 height 14
click at [193, 229] on label "Have Promo Code?" at bounding box center [210, 230] width 97 height 14
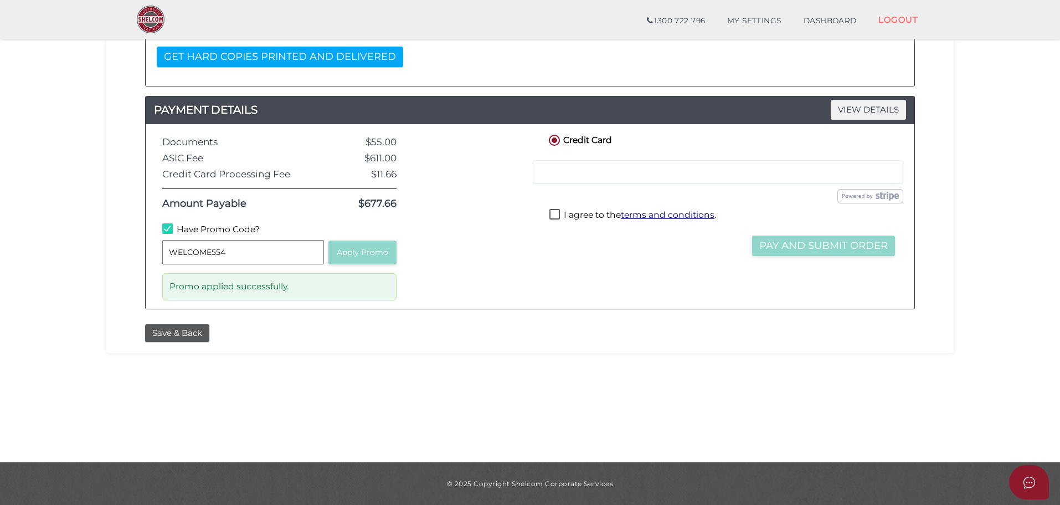
click at [172, 229] on label "Have Promo Code?" at bounding box center [210, 230] width 97 height 14
click at [191, 229] on label "Have Promo Code?" at bounding box center [210, 230] width 97 height 14
click at [166, 230] on label "Have Promo Code?" at bounding box center [210, 230] width 97 height 14
click at [201, 230] on label "Have Promo Code?" at bounding box center [210, 230] width 97 height 14
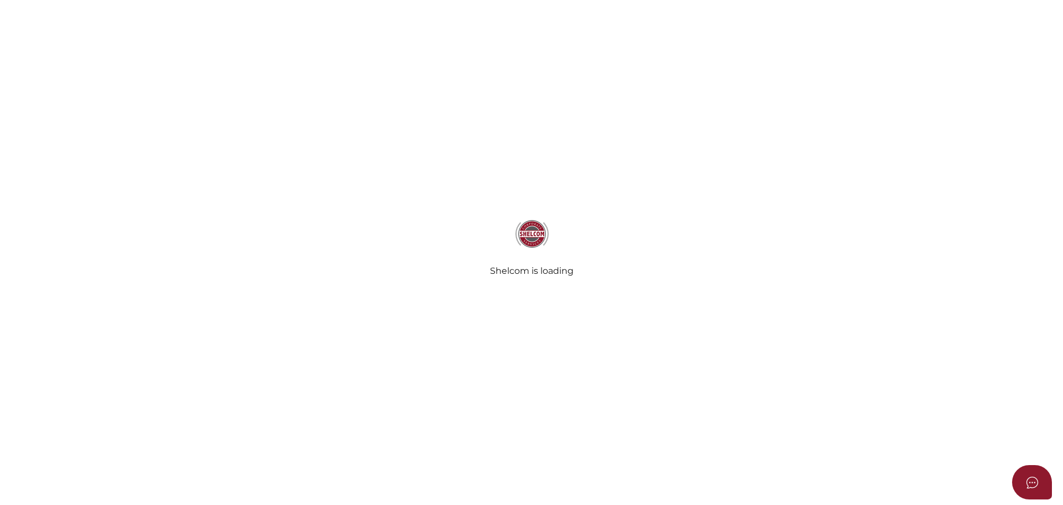
radio input "true"
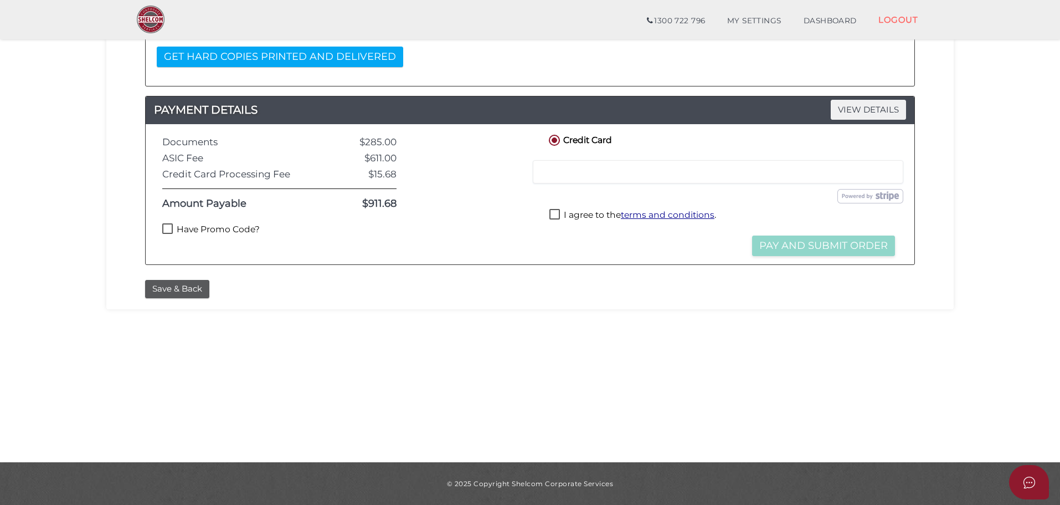
click at [205, 233] on label "Have Promo Code?" at bounding box center [210, 230] width 97 height 14
checkbox input "true"
click at [214, 254] on input "text" at bounding box center [243, 252] width 162 height 24
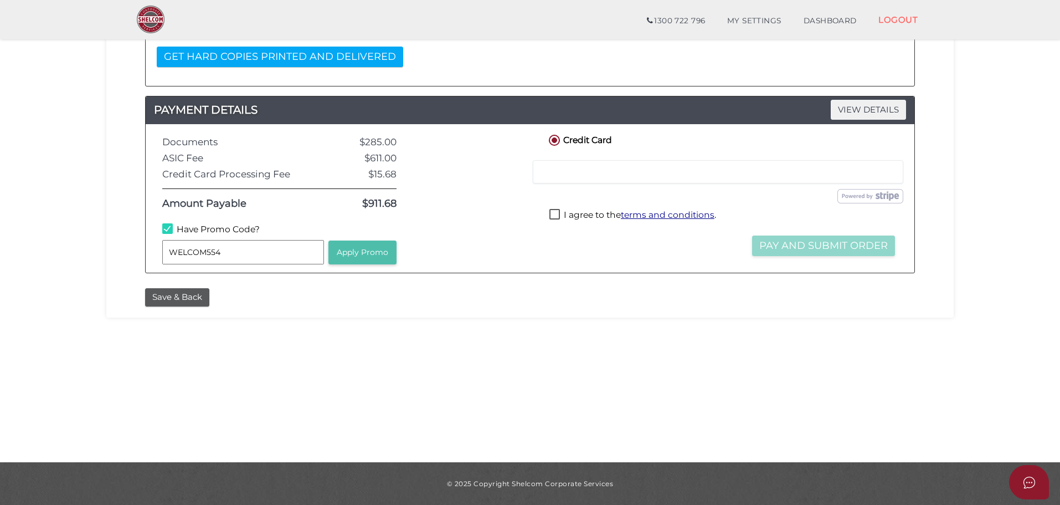
click at [370, 259] on button "Apply Promo" at bounding box center [362, 252] width 68 height 24
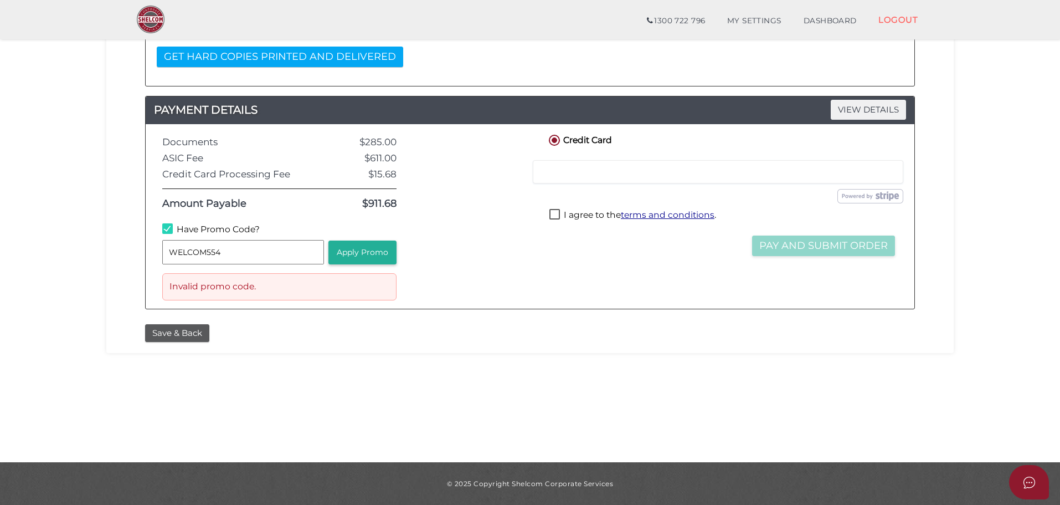
click at [293, 285] on div "Invalid promo code." at bounding box center [279, 286] width 234 height 27
click at [269, 251] on input "WELCOM554" at bounding box center [243, 252] width 162 height 24
click at [370, 248] on button "Apply Promo" at bounding box center [362, 252] width 68 height 24
click at [270, 251] on input "WELCOM554123" at bounding box center [243, 252] width 162 height 24
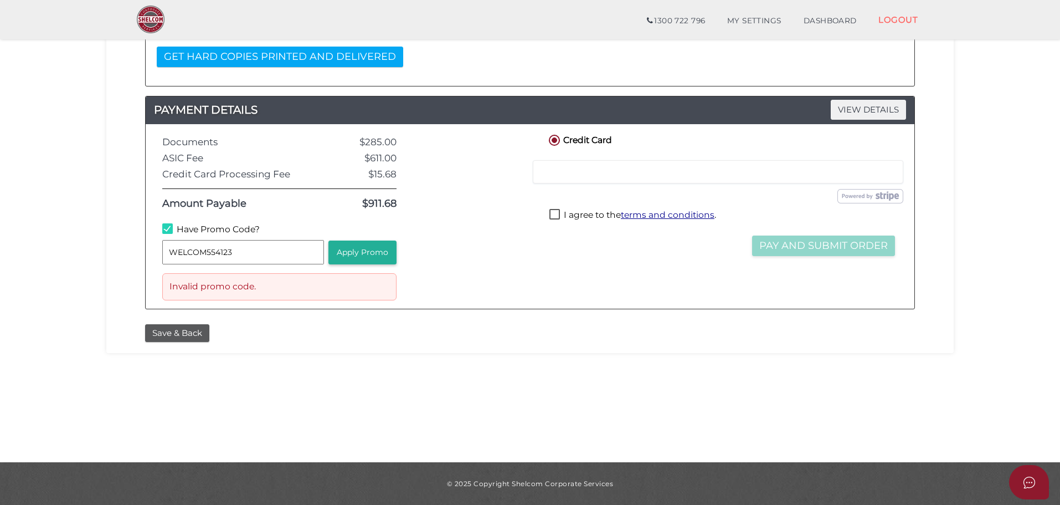
click at [270, 251] on input "WELCOM554123" at bounding box center [243, 252] width 162 height 24
click at [367, 249] on button "Apply Promo" at bounding box center [362, 252] width 68 height 24
click at [268, 249] on input "WELCOM5" at bounding box center [243, 252] width 162 height 24
click at [373, 251] on button "Apply Promo" at bounding box center [362, 252] width 68 height 24
click at [206, 253] on input "WELCOM55" at bounding box center [243, 252] width 162 height 24
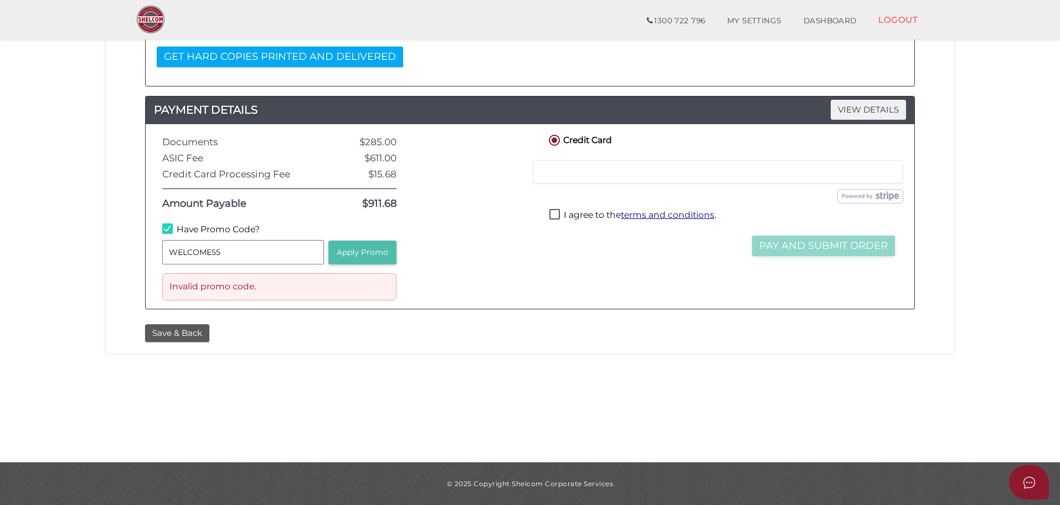
type input "WELCOME55"
click at [382, 249] on button "Apply Promo" at bounding box center [362, 252] width 68 height 24
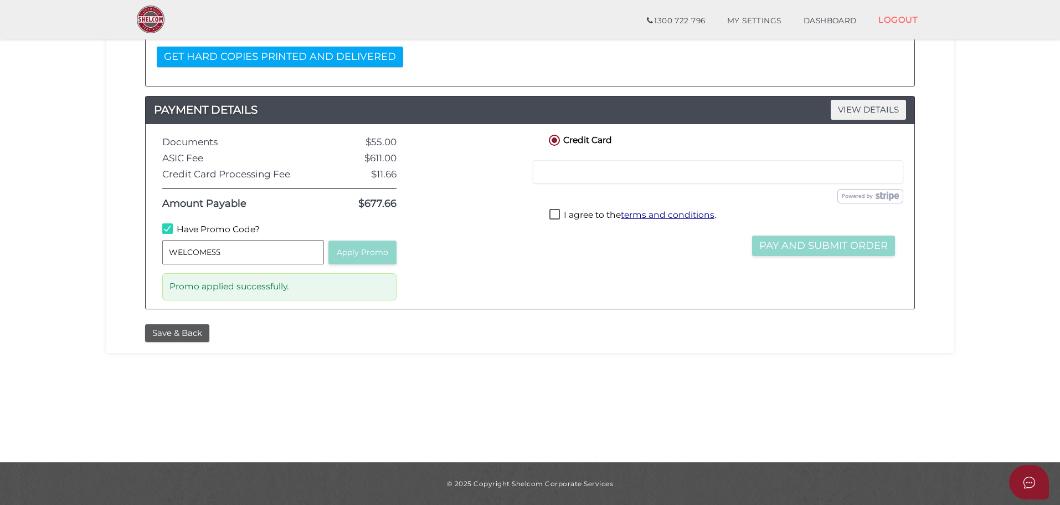
click at [482, 259] on div at bounding box center [471, 216] width 133 height 168
click at [481, 270] on div at bounding box center [471, 216] width 133 height 168
click at [78, 349] on section "Company Registration 91a14a7f90757976ea2b052d50960775 1 REGISTRATION REQUIREMEN…" at bounding box center [530, 117] width 1060 height 688
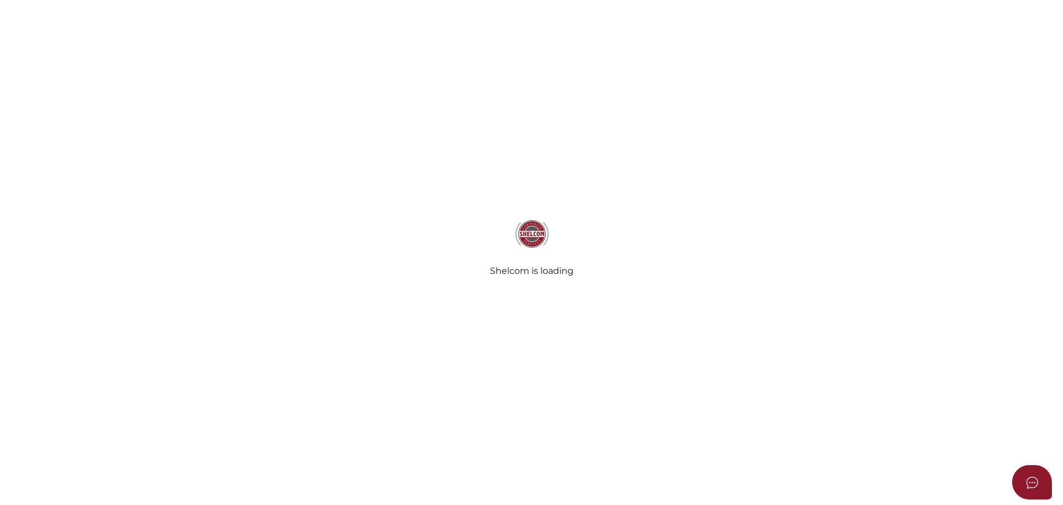
radio input "true"
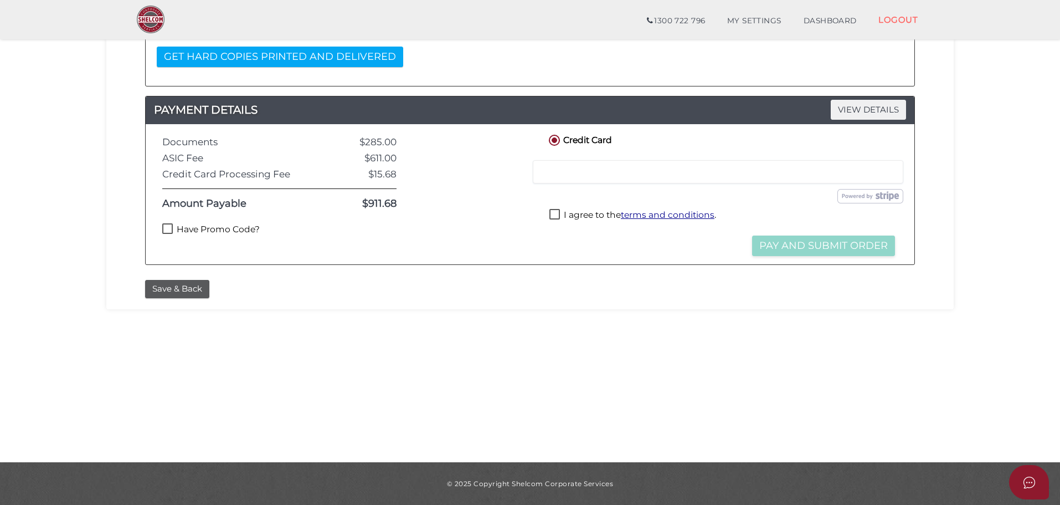
click at [226, 229] on label "Have Promo Code?" at bounding box center [210, 230] width 97 height 14
checkbox input "true"
click at [218, 251] on input "text" at bounding box center [243, 252] width 162 height 24
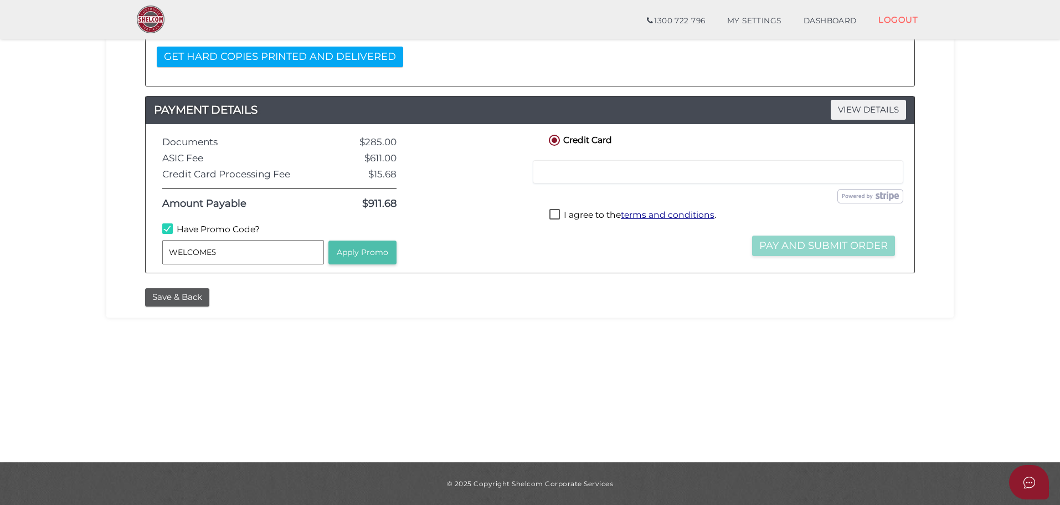
click at [377, 247] on button "Apply Promo" at bounding box center [362, 252] width 68 height 24
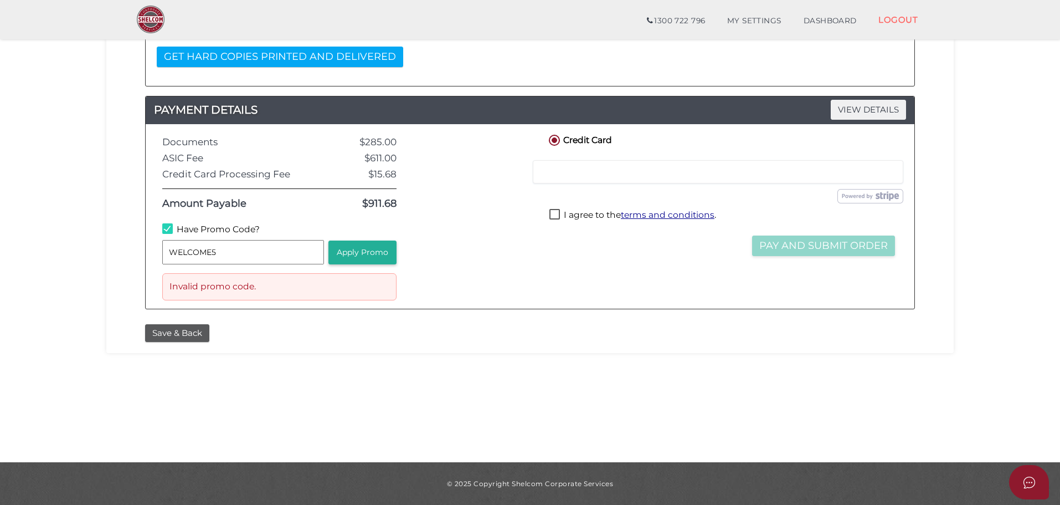
click at [264, 249] on input "WELCOME5" at bounding box center [243, 252] width 162 height 24
type input "WELCOME55"
click at [386, 254] on button "Apply Promo" at bounding box center [362, 252] width 68 height 24
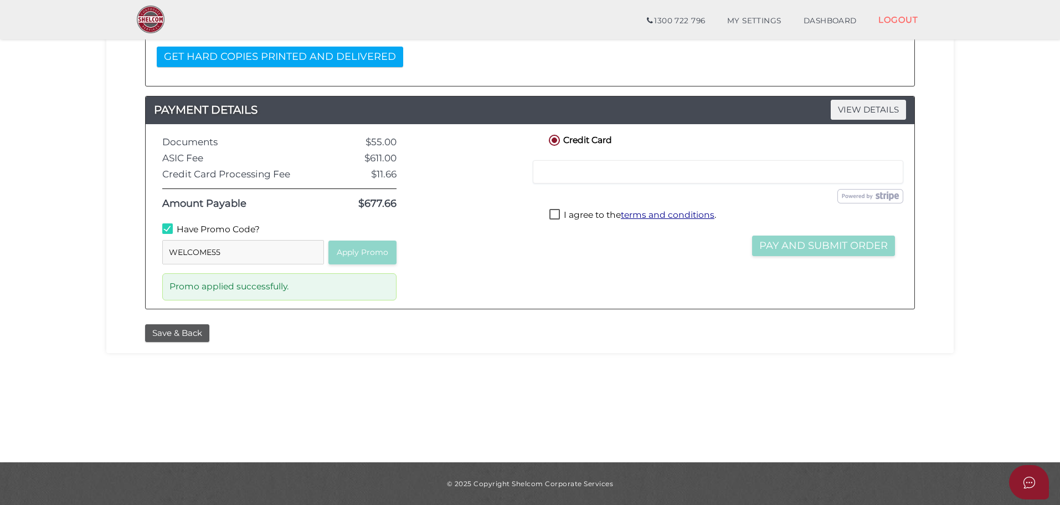
click at [218, 234] on label "Have Promo Code?" at bounding box center [210, 230] width 97 height 14
click at [219, 227] on label "Have Promo Code?" at bounding box center [210, 230] width 97 height 14
click at [526, 280] on div at bounding box center [471, 216] width 133 height 168
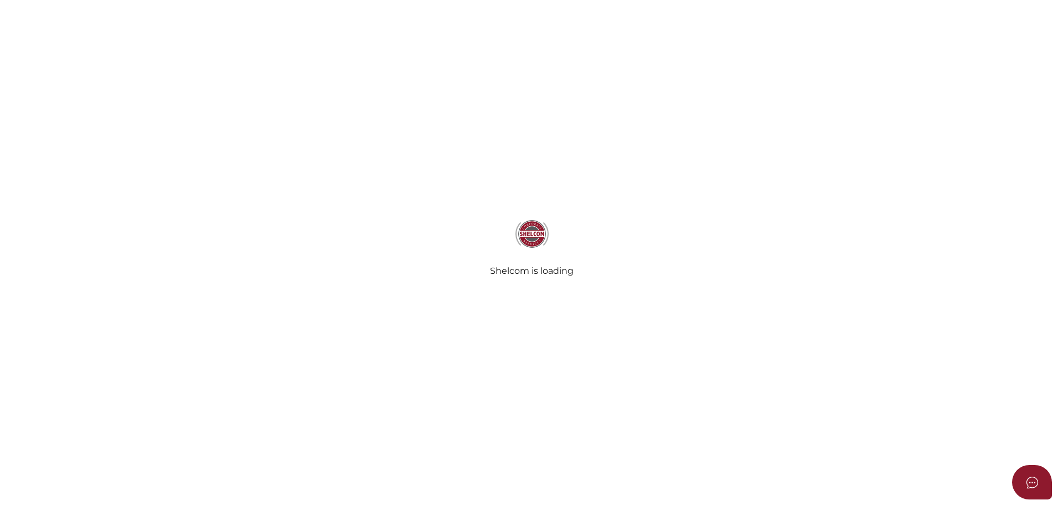
radio input "true"
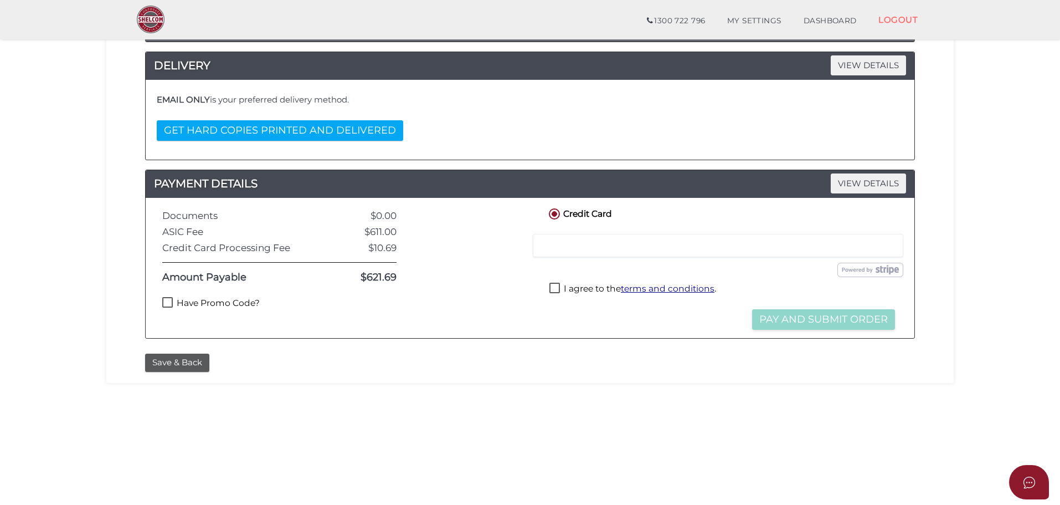
scroll to position [183, 0]
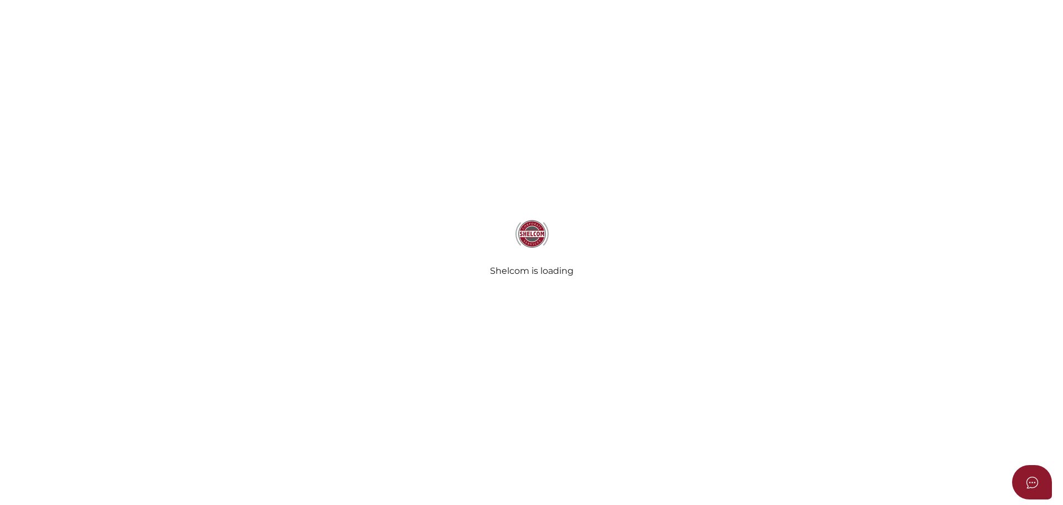
radio input "true"
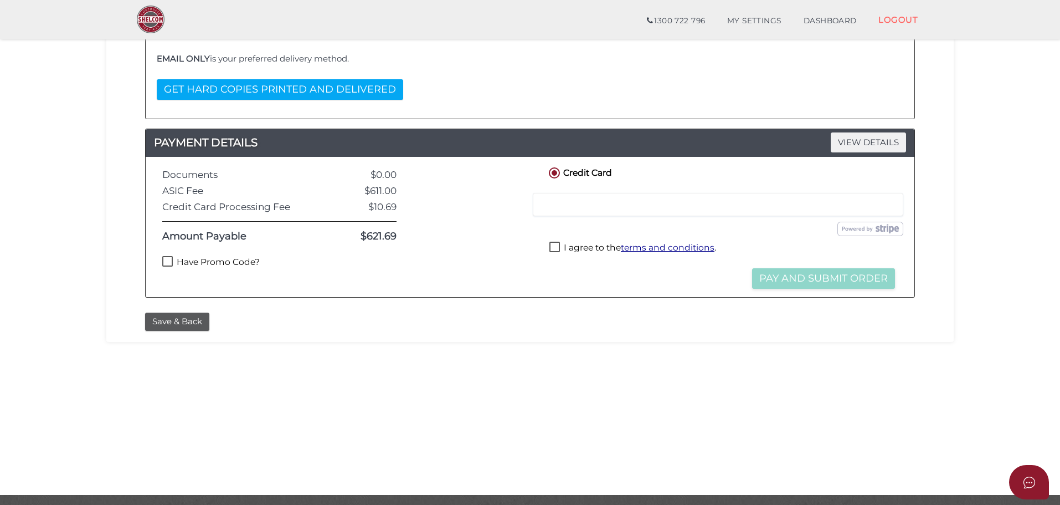
scroll to position [183, 0]
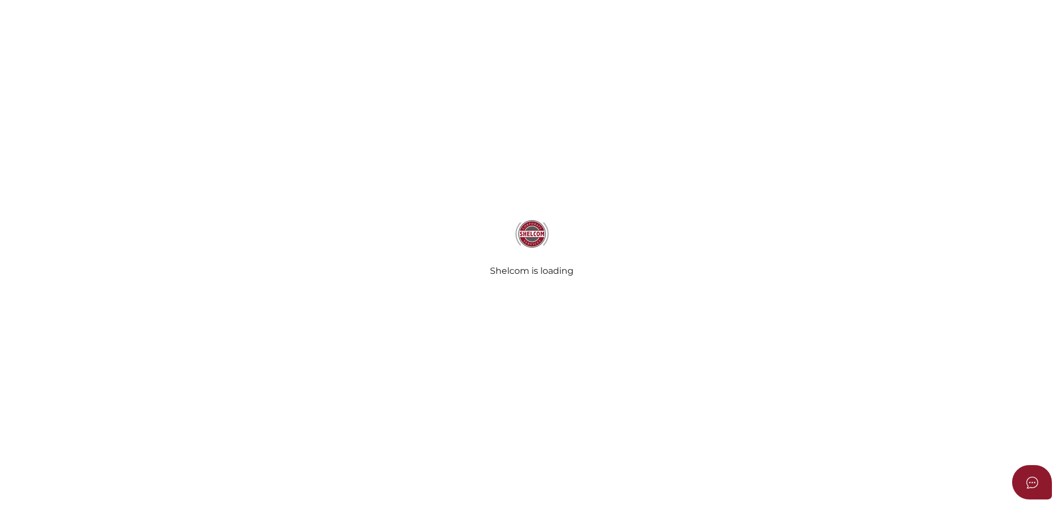
scroll to position [223, 2]
radio input "true"
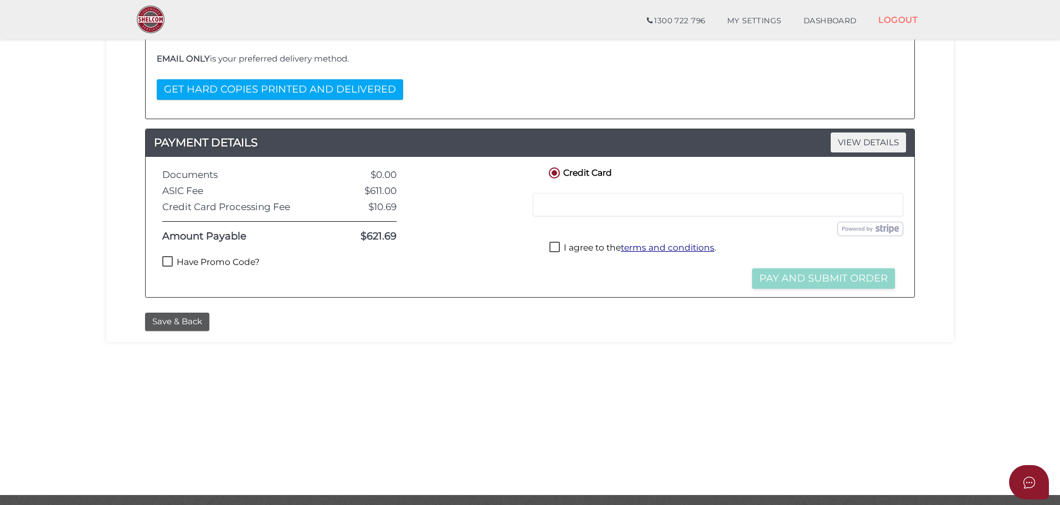
scroll to position [183, 0]
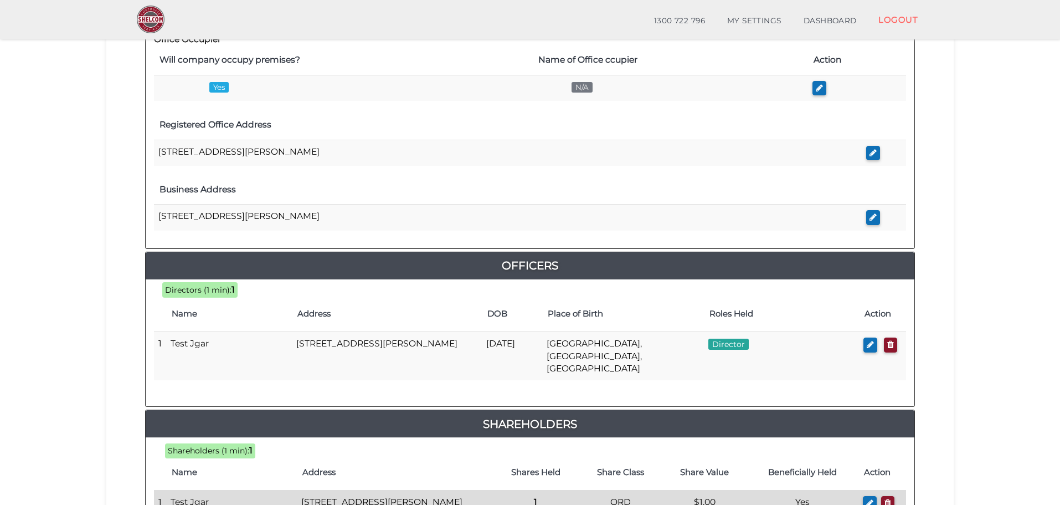
scroll to position [476, 0]
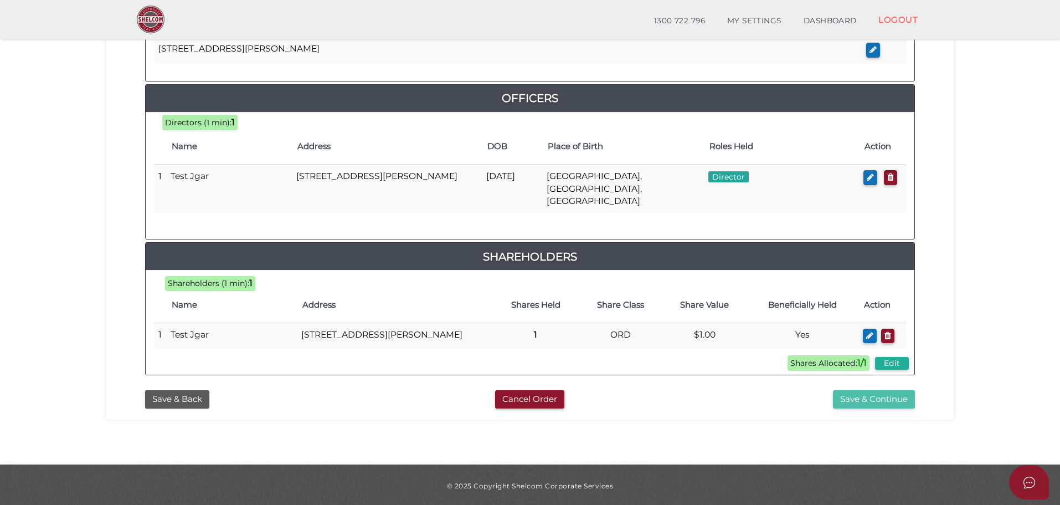
click at [871, 403] on button "Save & Continue" at bounding box center [874, 399] width 82 height 18
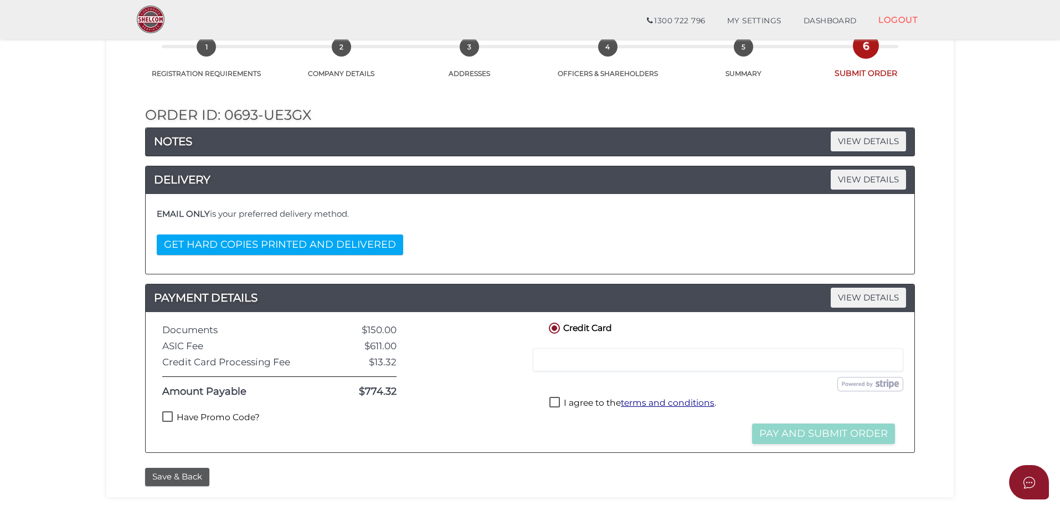
scroll to position [256, 0]
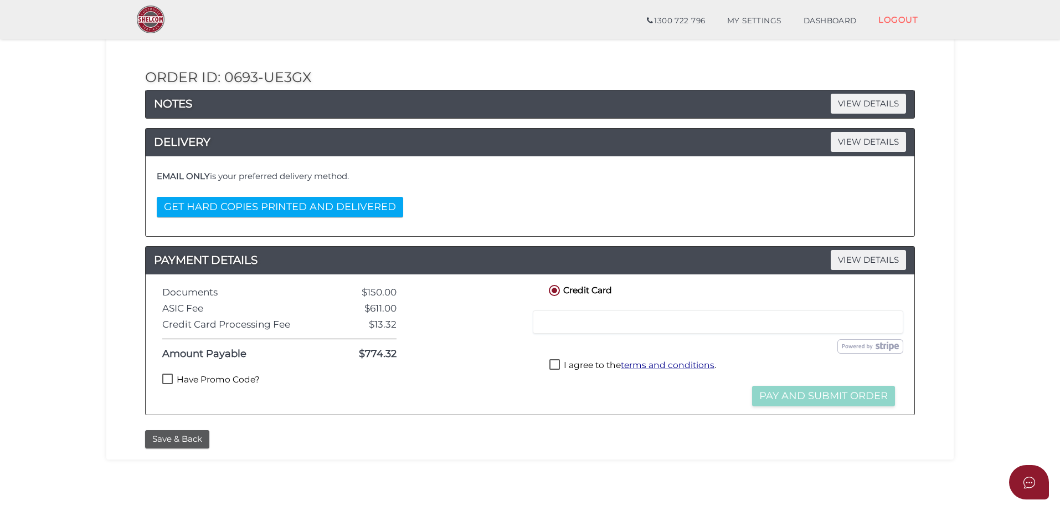
click at [218, 378] on label "Have Promo Code?" at bounding box center [210, 380] width 97 height 14
checkbox input "true"
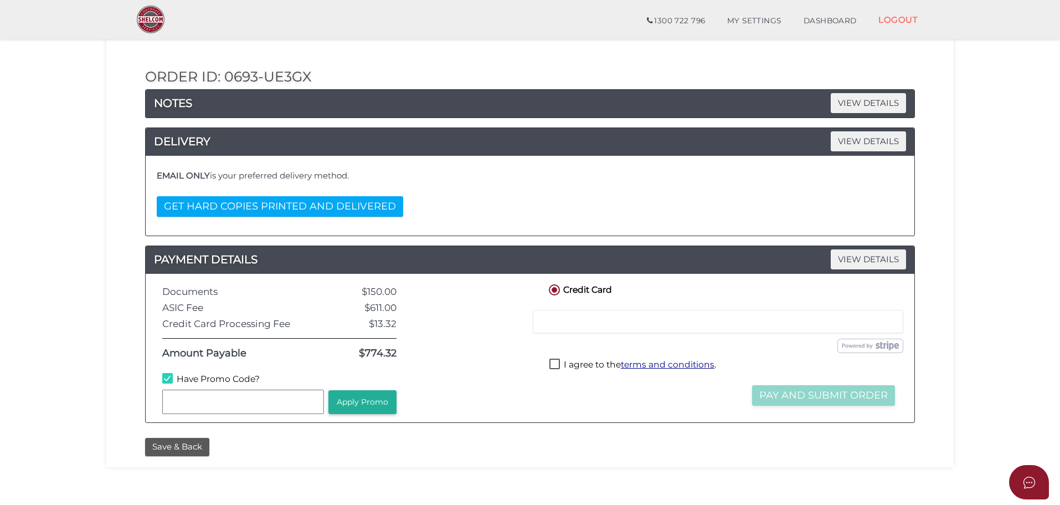
click at [223, 392] on input "text" at bounding box center [243, 401] width 162 height 24
click at [208, 402] on input "WELCOM55" at bounding box center [243, 401] width 162 height 24
type input "WELCOME55"
click at [378, 401] on button "Apply Promo" at bounding box center [362, 402] width 68 height 24
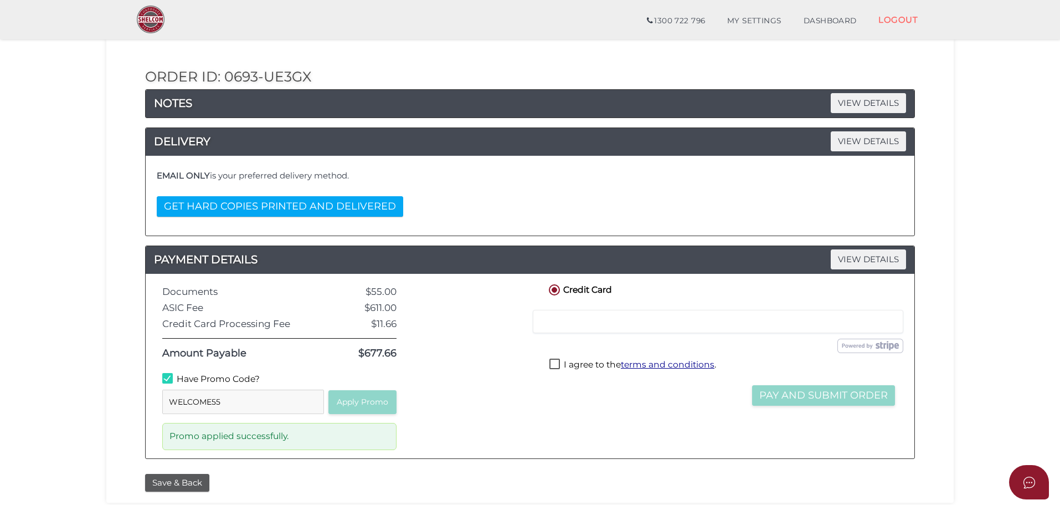
click at [996, 100] on section "Company Registration 5258a6ce17164d2d6a23e236e461456c 1 REGISTRATION REQUIREMEN…" at bounding box center [530, 267] width 1060 height 688
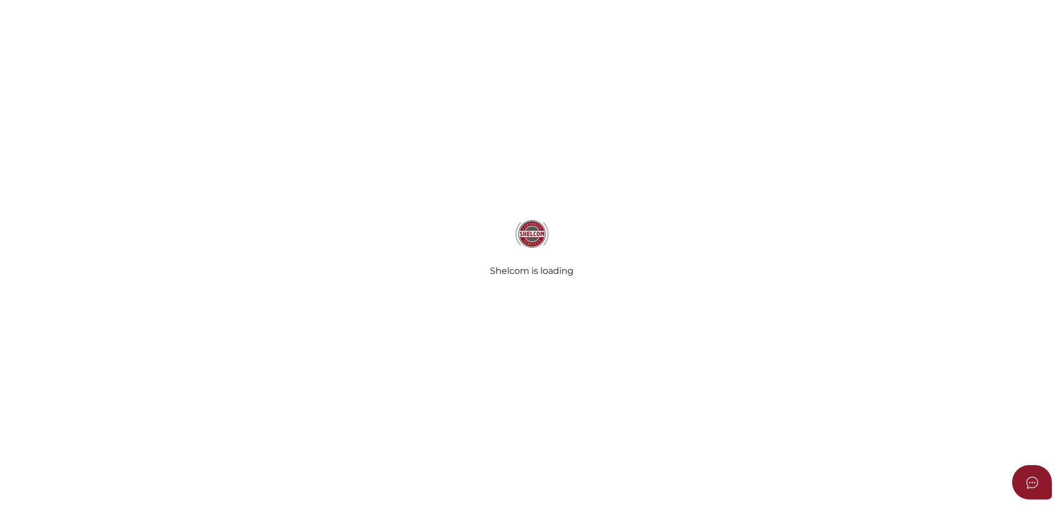
radio input "true"
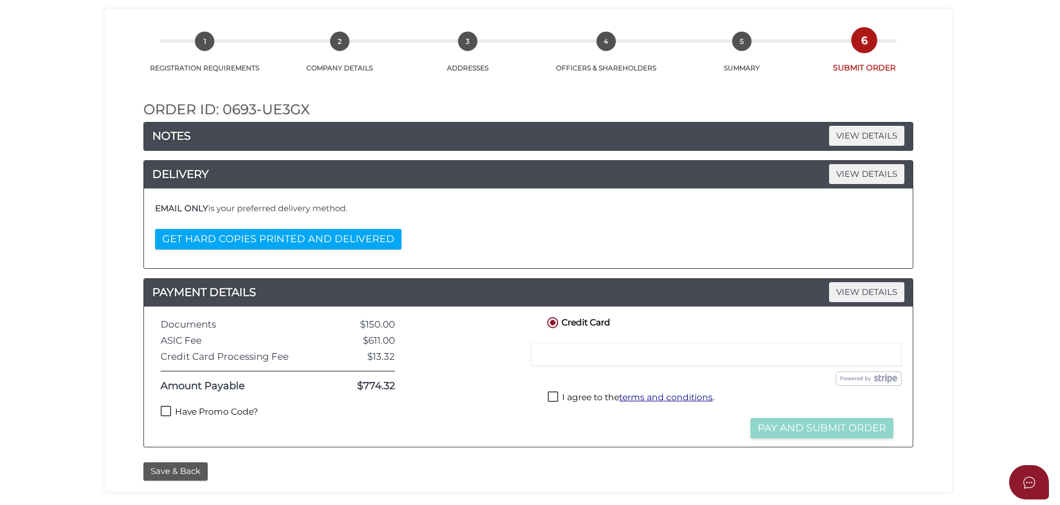
scroll to position [106, 0]
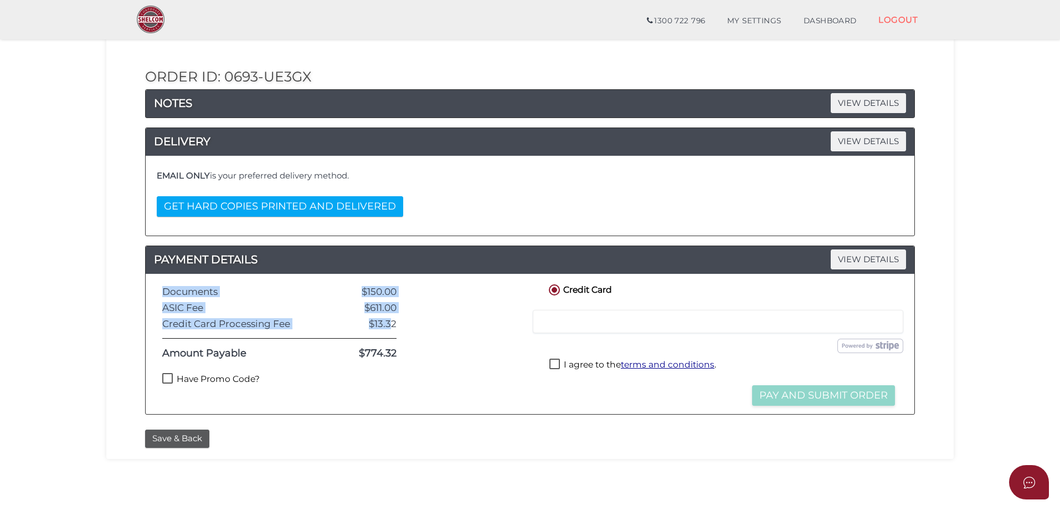
drag, startPoint x: 348, startPoint y: 324, endPoint x: 391, endPoint y: 320, distance: 42.9
click at [376, 286] on div "$150.00" at bounding box center [360, 291] width 89 height 11
drag, startPoint x: 358, startPoint y: 287, endPoint x: 400, endPoint y: 288, distance: 42.1
click at [400, 288] on div "$150.00" at bounding box center [360, 291] width 89 height 11
click at [484, 293] on div at bounding box center [471, 344] width 133 height 124
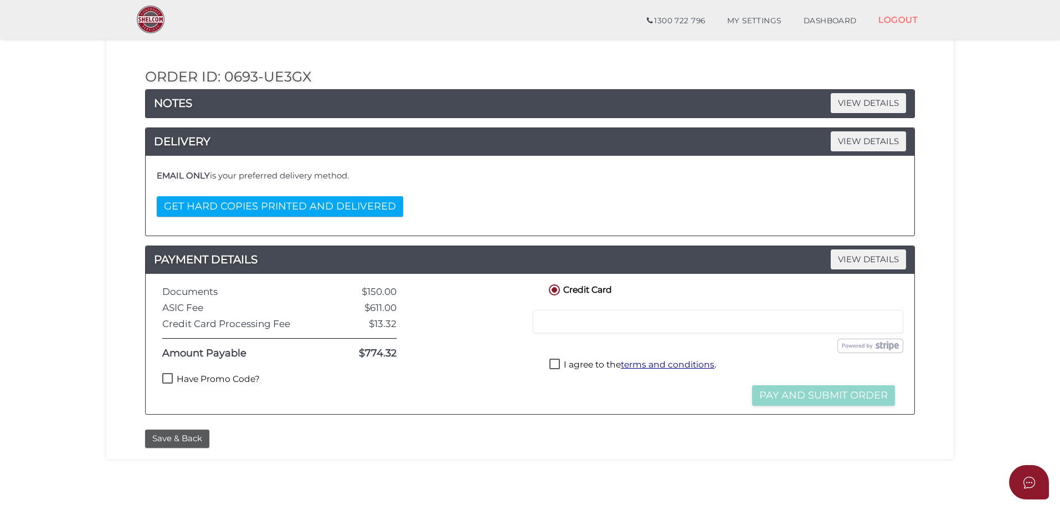
click at [224, 376] on label "Have Promo Code?" at bounding box center [210, 380] width 97 height 14
checkbox input "true"
